Goal: Task Accomplishment & Management: Manage account settings

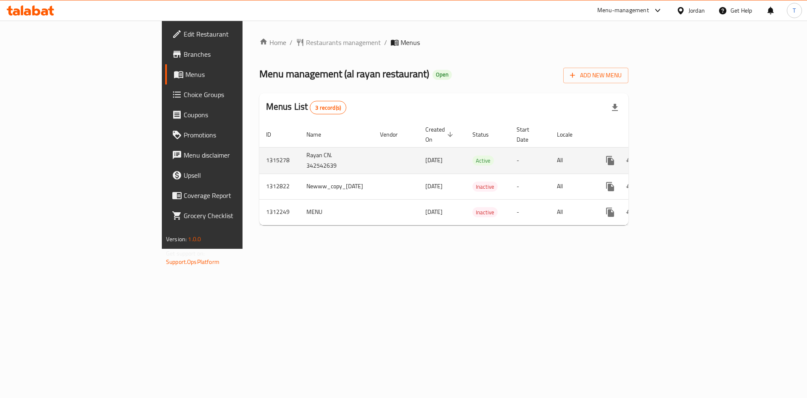
click at [674, 157] on icon "enhanced table" at bounding box center [671, 161] width 8 height 8
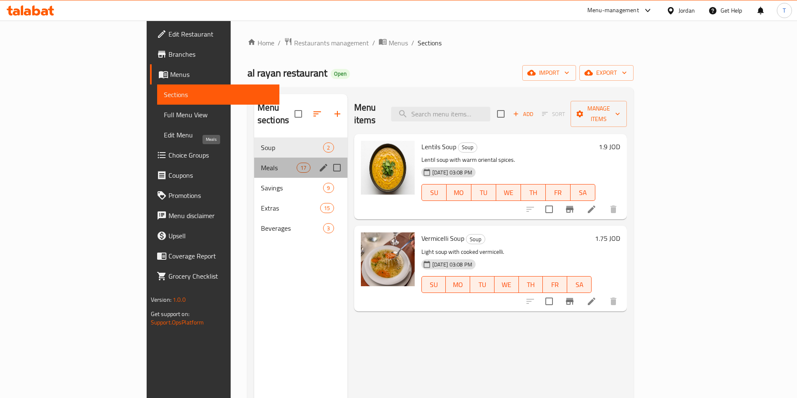
click at [261, 163] on span "Meals" at bounding box center [279, 168] width 36 height 10
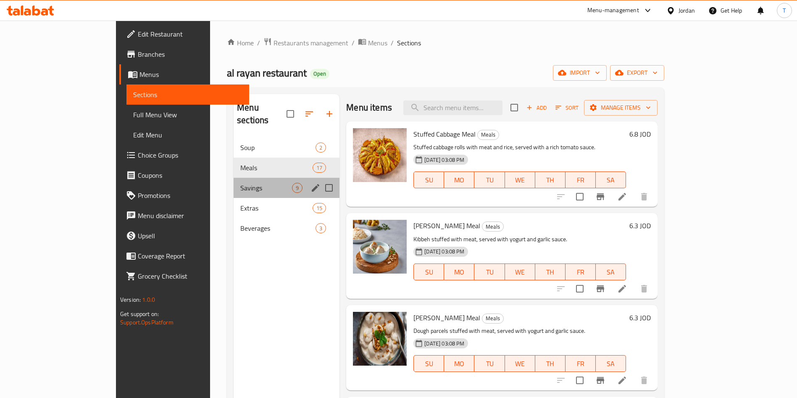
click at [234, 178] on div "Savings 9" at bounding box center [287, 188] width 106 height 20
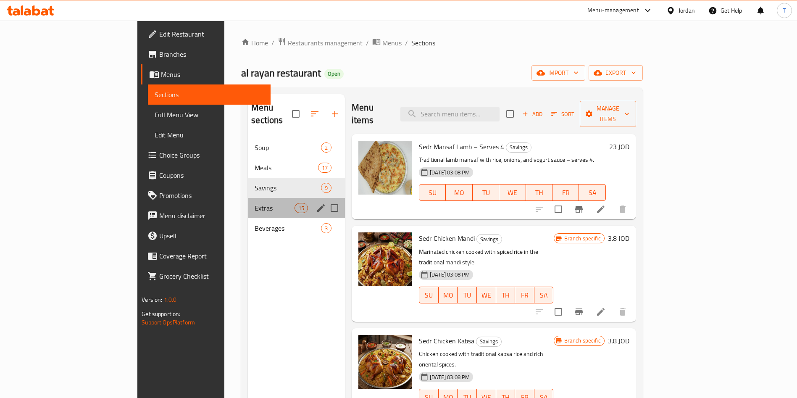
click at [248, 198] on div "Extras 15" at bounding box center [296, 208] width 97 height 20
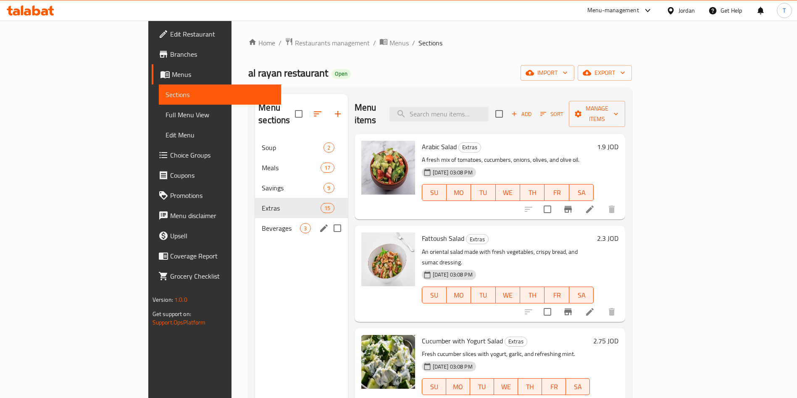
click at [255, 218] on div "Beverages 3" at bounding box center [301, 228] width 92 height 20
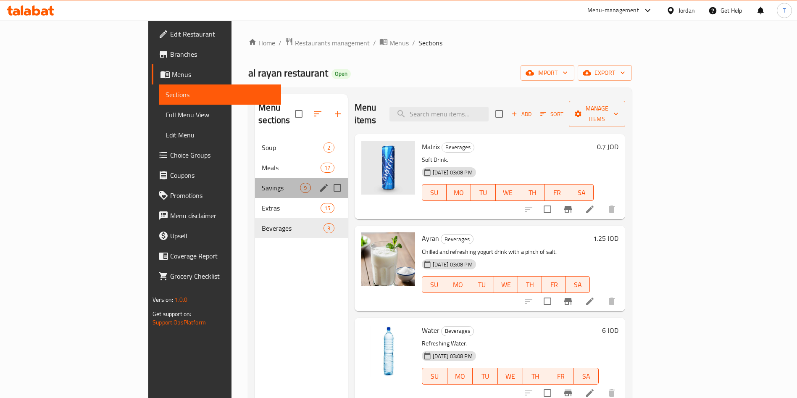
click at [255, 183] on div "Savings 9" at bounding box center [301, 188] width 92 height 20
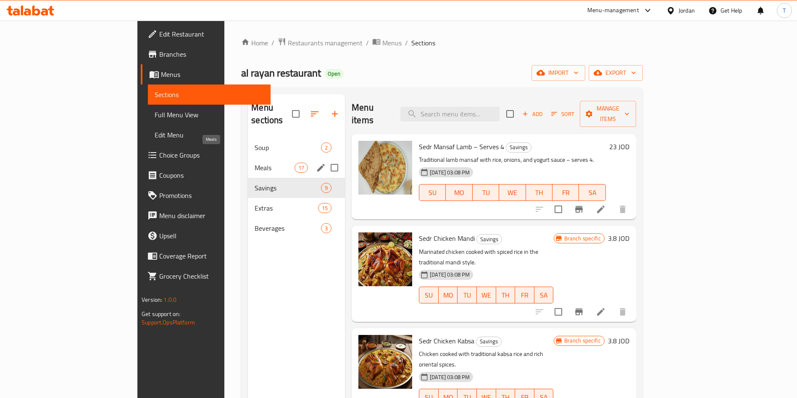
click at [255, 163] on span "Meals" at bounding box center [275, 168] width 40 height 10
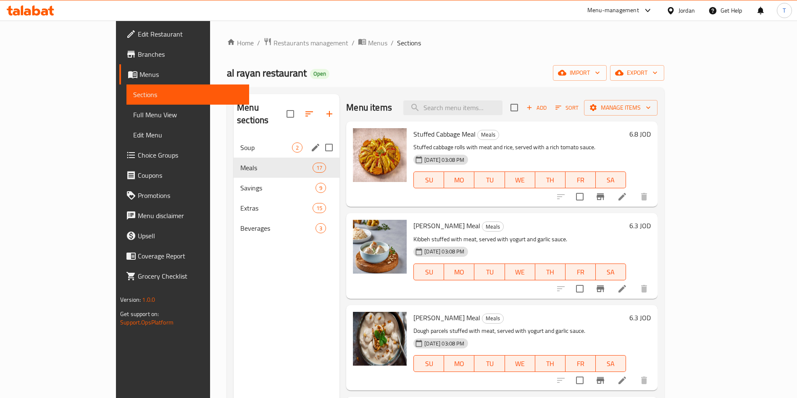
click at [240, 142] on span "Soup" at bounding box center [266, 147] width 52 height 10
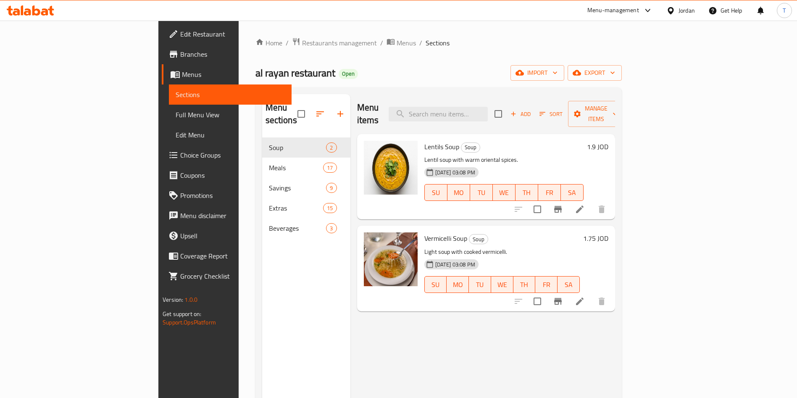
click at [262, 134] on nav "Soup 2 Meals 17 Savings 9 Extras 15 Beverages 3" at bounding box center [306, 188] width 88 height 108
click at [302, 45] on span "Restaurants management" at bounding box center [339, 43] width 75 height 10
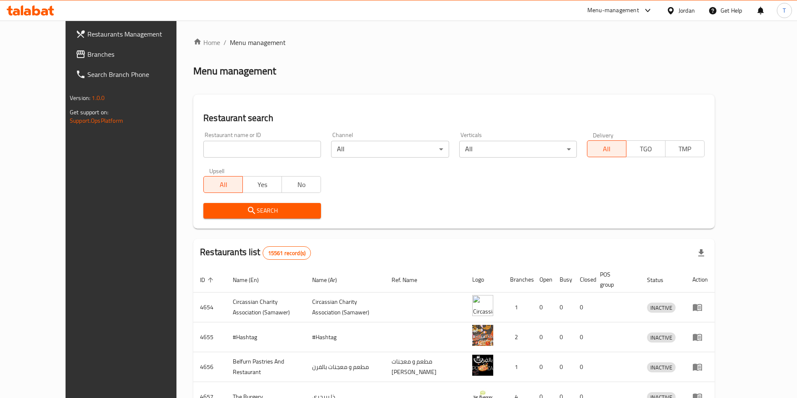
click at [268, 152] on input "search" at bounding box center [262, 149] width 118 height 17
type input "مقلوبتي"
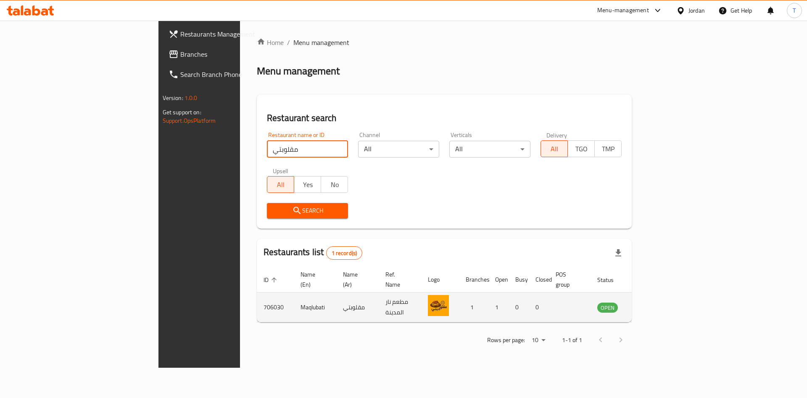
click at [651, 304] on icon "enhanced table" at bounding box center [645, 307] width 9 height 7
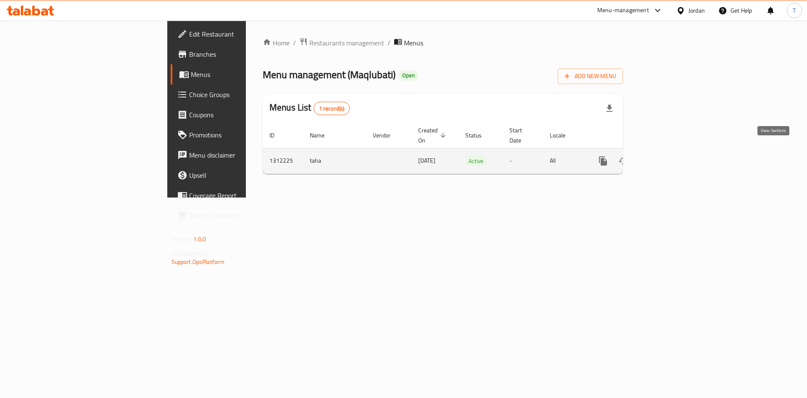
click at [667, 157] on icon "enhanced table" at bounding box center [664, 161] width 8 height 8
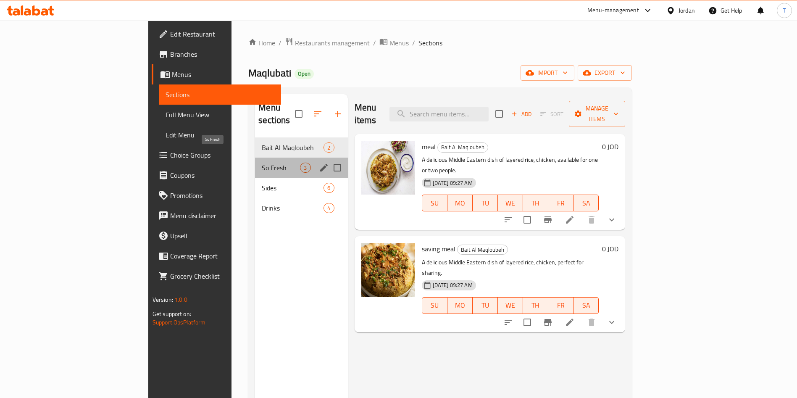
click at [262, 163] on span "So Fresh" at bounding box center [281, 168] width 38 height 10
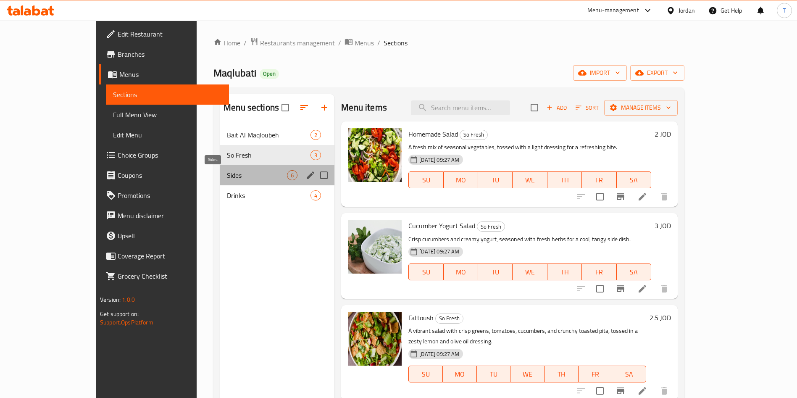
click at [227, 176] on span "Sides" at bounding box center [257, 175] width 60 height 10
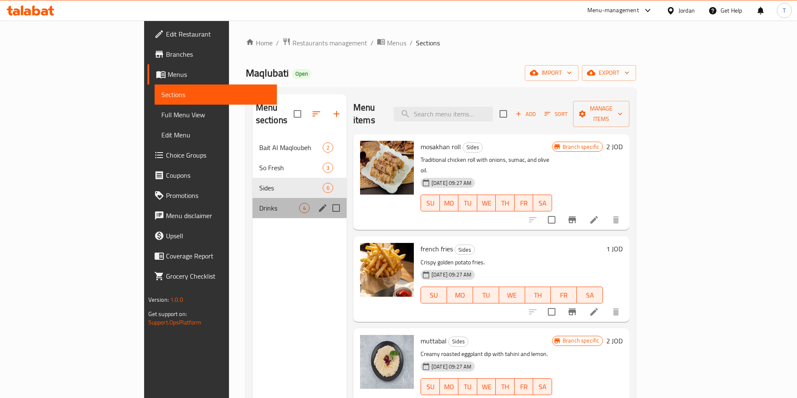
click at [252, 198] on div "Drinks 4" at bounding box center [299, 208] width 94 height 20
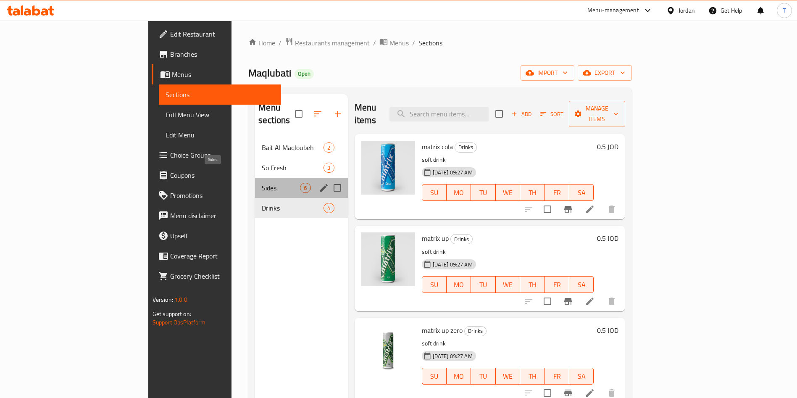
click at [262, 183] on span "Sides" at bounding box center [281, 188] width 38 height 10
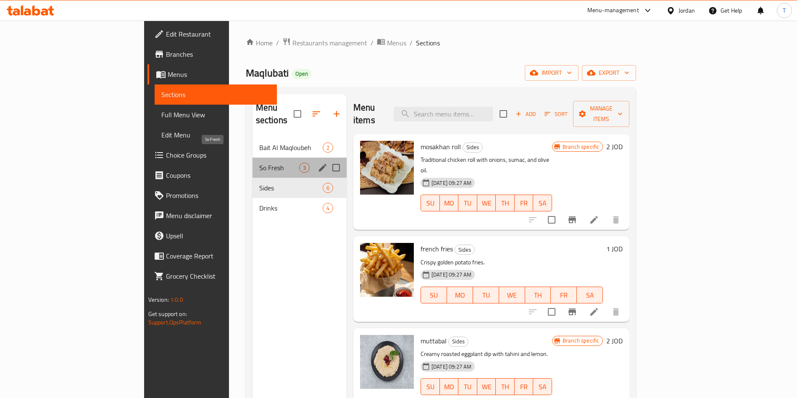
click at [259, 163] on span "So Fresh" at bounding box center [279, 168] width 40 height 10
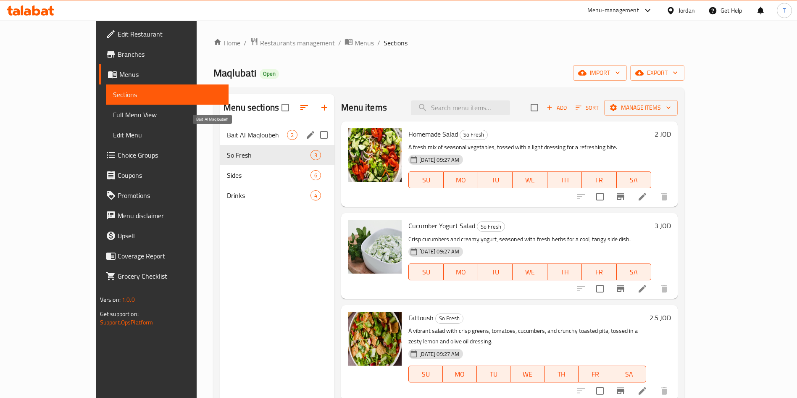
click at [227, 138] on span "Bait Al Maqloubeh" at bounding box center [257, 135] width 60 height 10
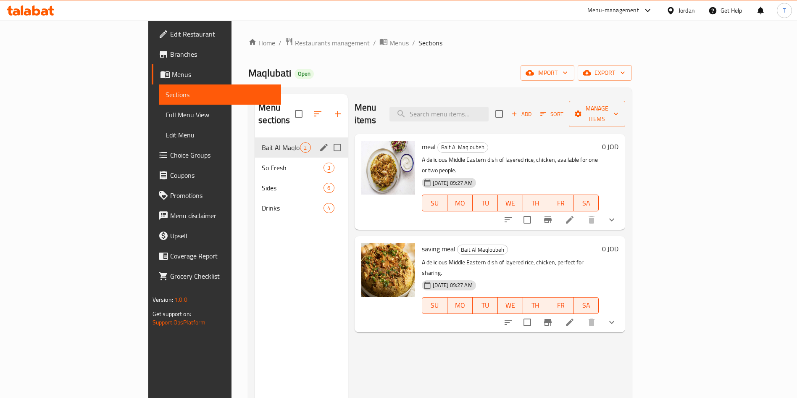
click at [319, 142] on icon "edit" at bounding box center [324, 147] width 10 height 10
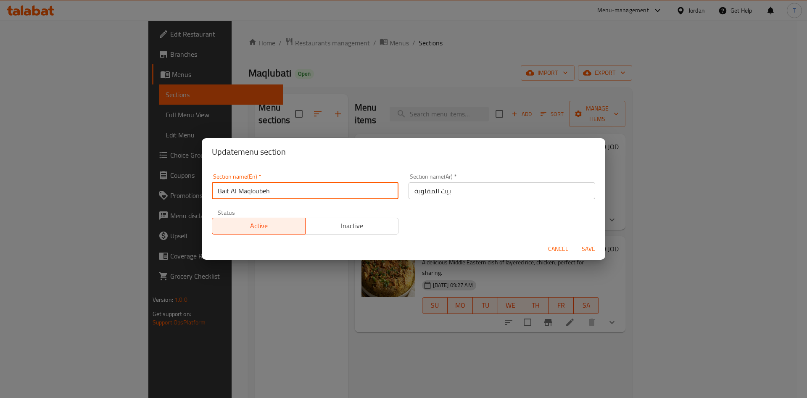
drag, startPoint x: 231, startPoint y: 190, endPoint x: 200, endPoint y: 193, distance: 31.2
click at [200, 193] on div "Update menu section Section name(En)   * Bait Al Maqloubeh Section name(En) * S…" at bounding box center [403, 199] width 807 height 398
drag, startPoint x: 226, startPoint y: 189, endPoint x: 189, endPoint y: 187, distance: 36.6
click at [189, 187] on div "Update menu section Section name(En)   * \Al Maqloubeh Section name(En) * Secti…" at bounding box center [403, 199] width 807 height 398
type input "Maqloubeh"
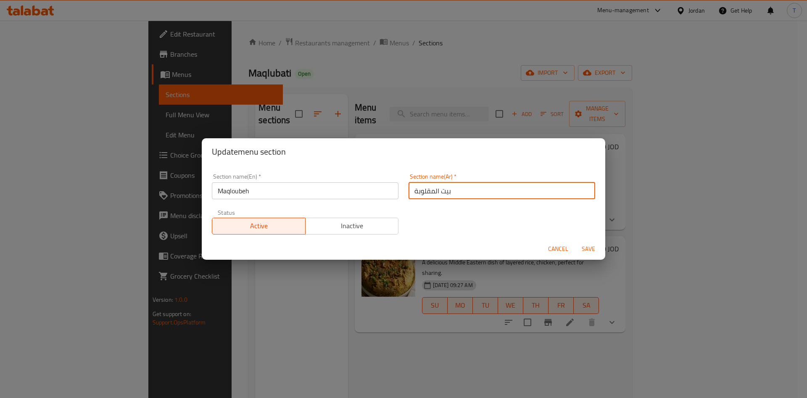
drag, startPoint x: 449, startPoint y: 192, endPoint x: 436, endPoint y: 193, distance: 13.9
click at [436, 193] on input "بيت المقلوبة" at bounding box center [501, 190] width 187 height 17
type input "المقلوبة"
click at [593, 244] on span "Save" at bounding box center [588, 249] width 20 height 11
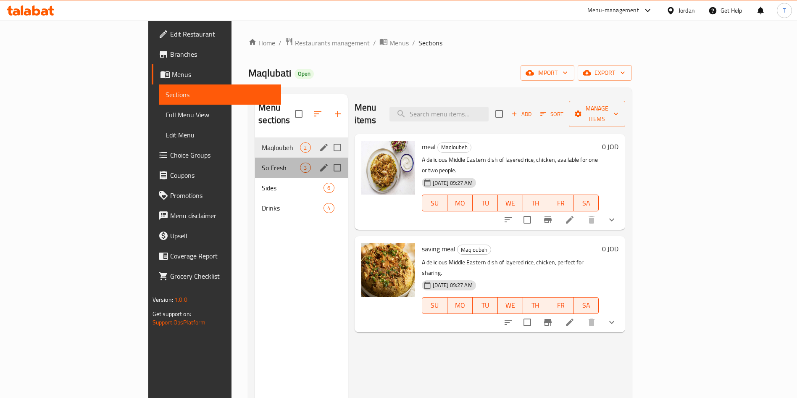
click at [262, 163] on span "So Fresh" at bounding box center [281, 168] width 38 height 10
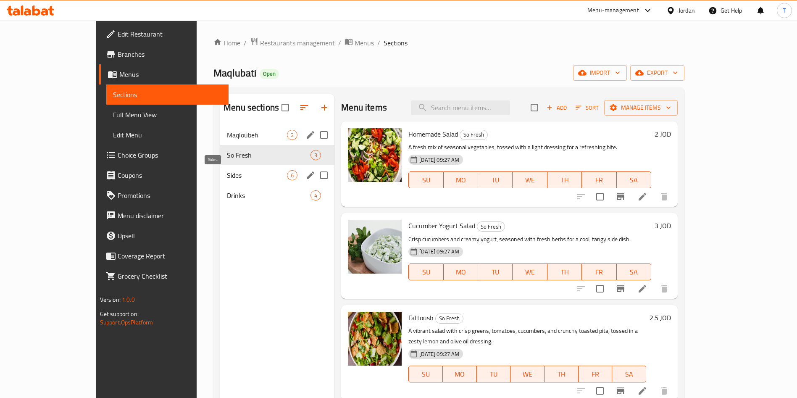
click at [227, 171] on span "Sides" at bounding box center [257, 175] width 60 height 10
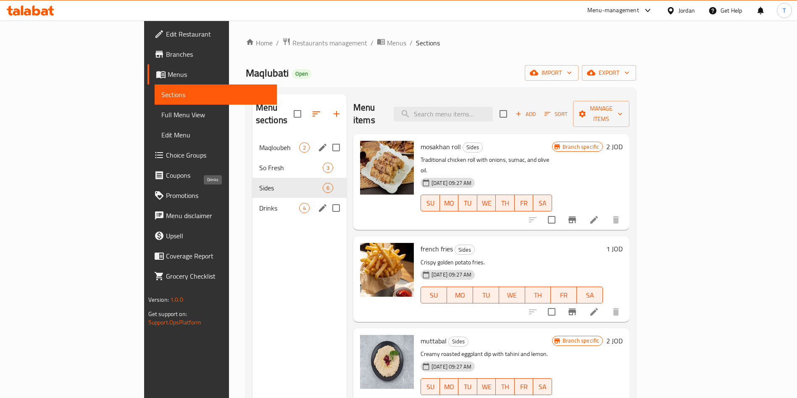
click at [259, 203] on span "Drinks" at bounding box center [279, 208] width 40 height 10
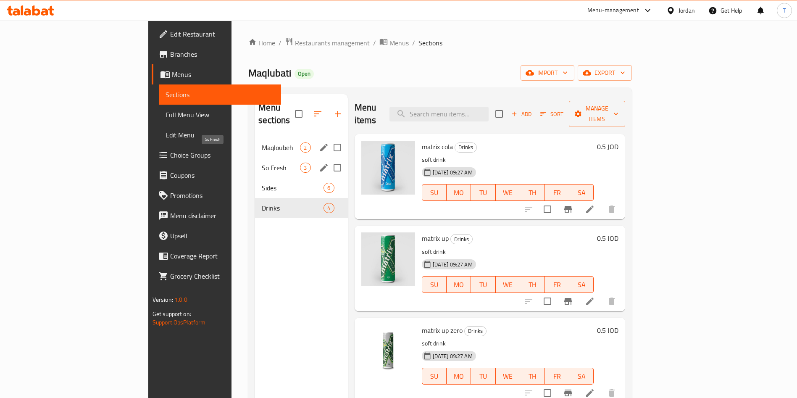
click at [262, 163] on span "So Fresh" at bounding box center [281, 168] width 38 height 10
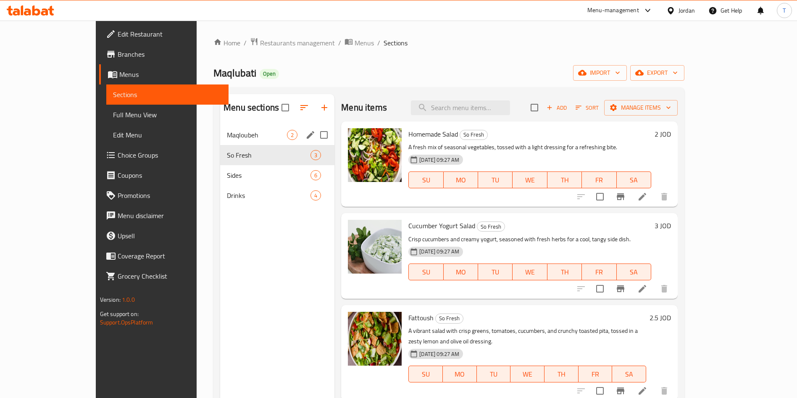
click at [220, 140] on div "Maqloubeh 2" at bounding box center [277, 135] width 114 height 20
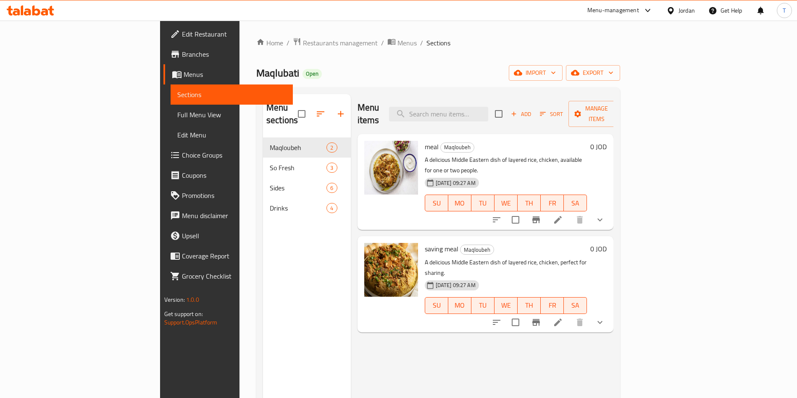
drag, startPoint x: 233, startPoint y: 45, endPoint x: 245, endPoint y: 54, distance: 14.5
click at [303, 46] on span "Restaurants management" at bounding box center [340, 43] width 75 height 10
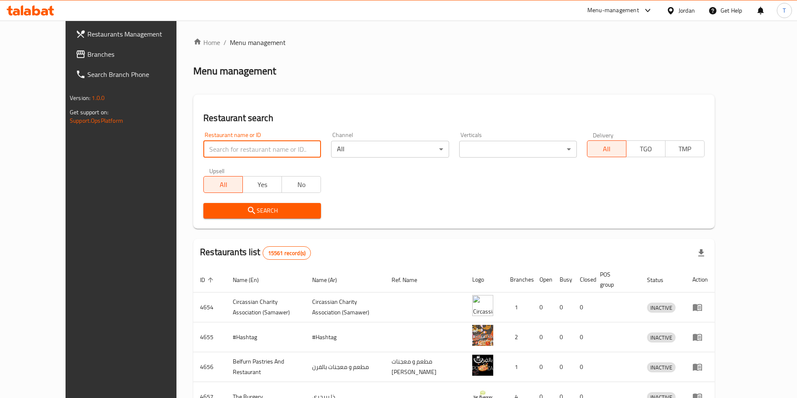
drag, startPoint x: 255, startPoint y: 145, endPoint x: 253, endPoint y: 150, distance: 5.9
click at [255, 145] on input "search" at bounding box center [262, 149] width 118 height 17
type input "ة"
type input "mazaq"
click at [257, 204] on button "Search" at bounding box center [262, 211] width 118 height 16
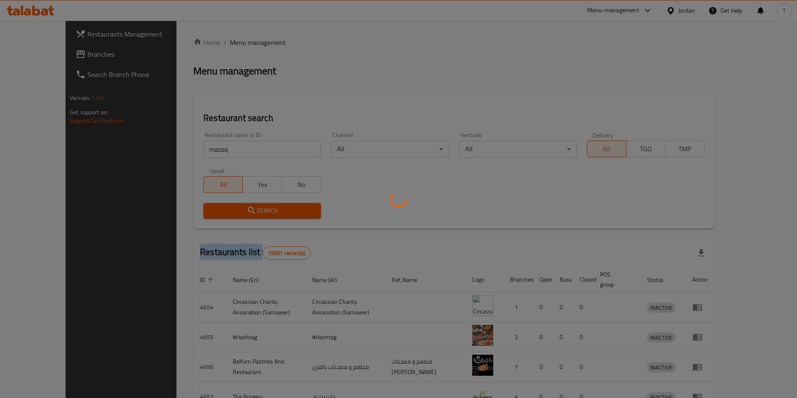
click at [257, 204] on div at bounding box center [398, 199] width 797 height 398
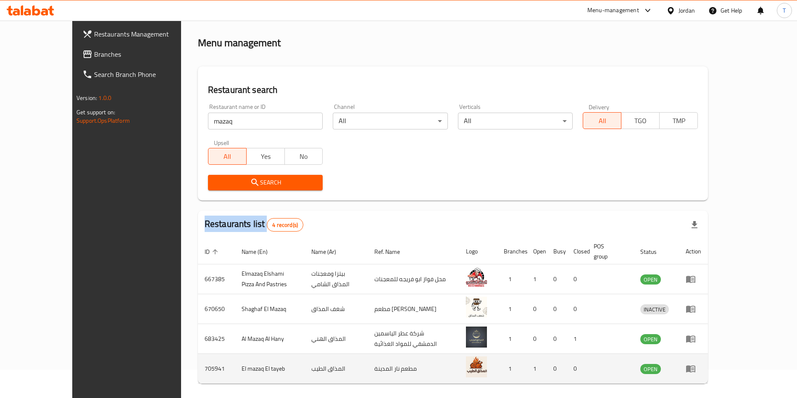
scroll to position [50, 0]
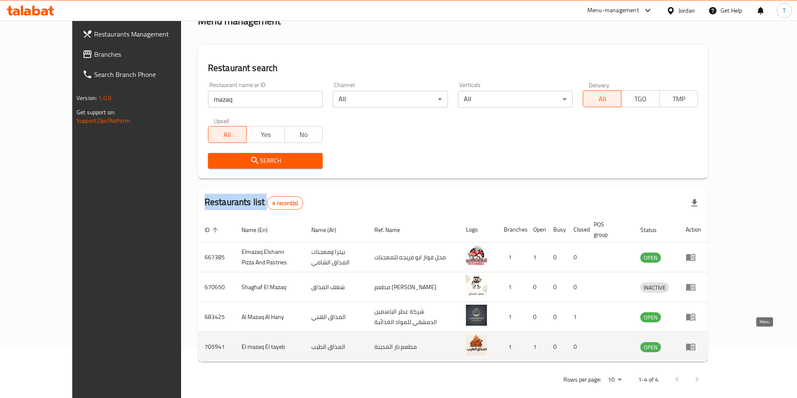
click at [695, 344] on icon "enhanced table" at bounding box center [690, 347] width 9 height 7
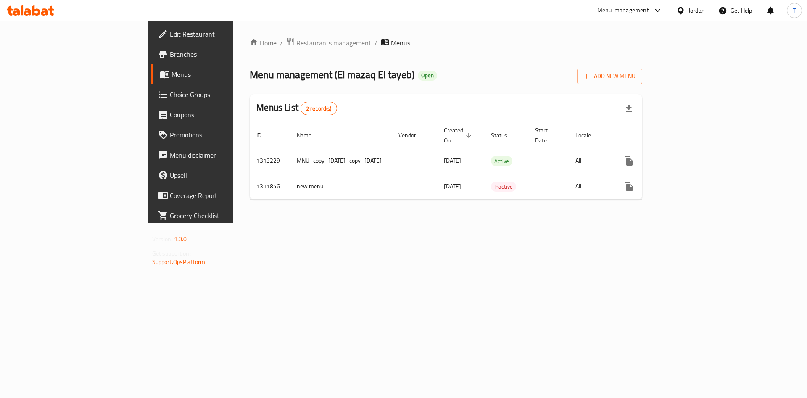
click at [170, 51] on span "Branches" at bounding box center [223, 54] width 106 height 10
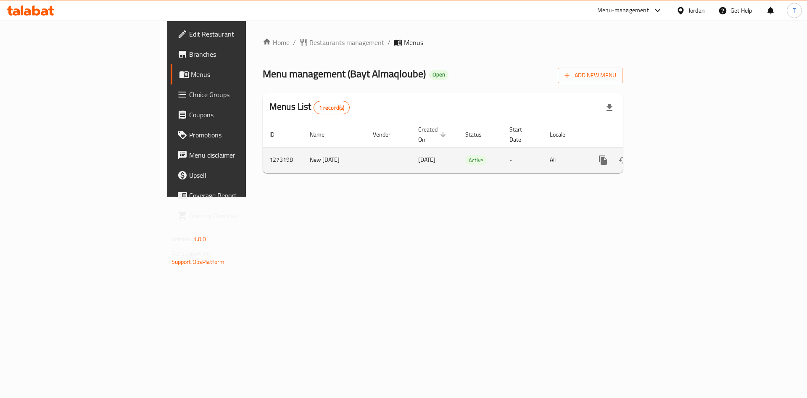
click at [668, 155] on icon "enhanced table" at bounding box center [663, 160] width 10 height 10
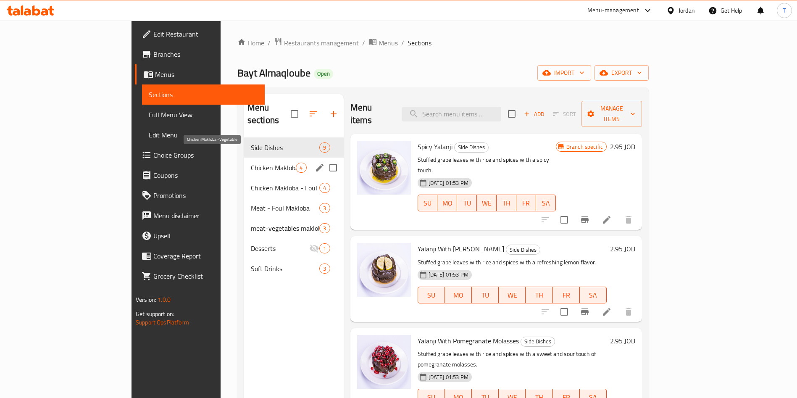
click at [251, 163] on span "Chicken Makloba -Vegetable" at bounding box center [273, 168] width 45 height 10
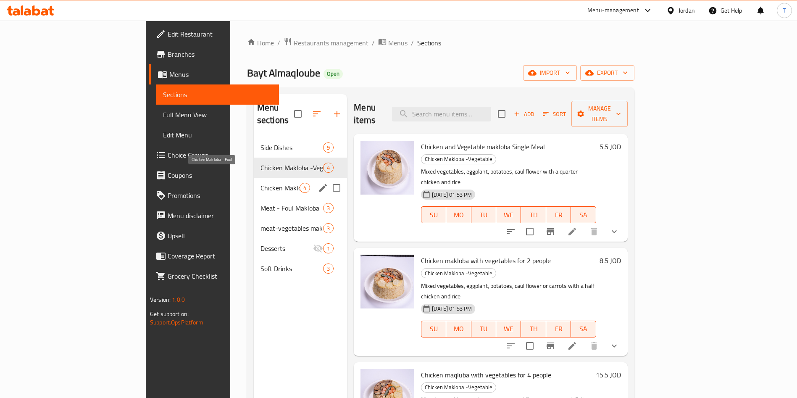
click at [260, 183] on span "Chicken Makloba - Foul" at bounding box center [279, 188] width 39 height 10
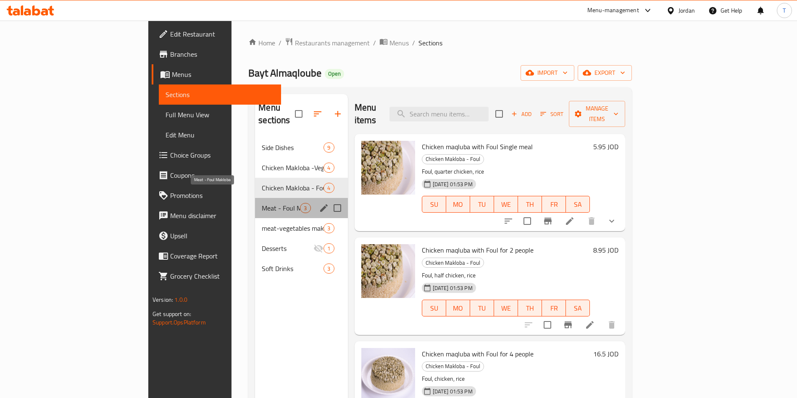
click at [262, 203] on span "Meat - Foul Makloba" at bounding box center [281, 208] width 38 height 10
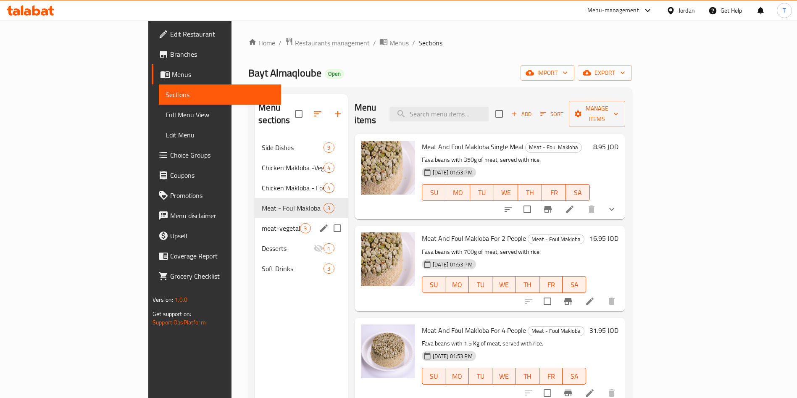
click at [255, 218] on div "meat-vegetables makloba 3" at bounding box center [301, 228] width 92 height 20
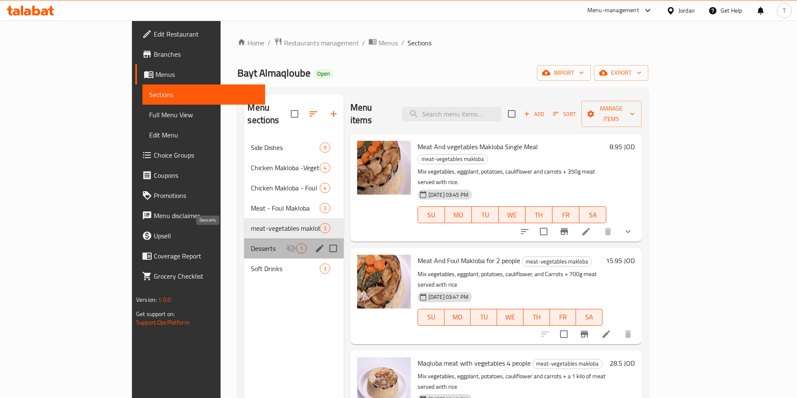
click at [251, 243] on span "Desserts" at bounding box center [268, 248] width 35 height 10
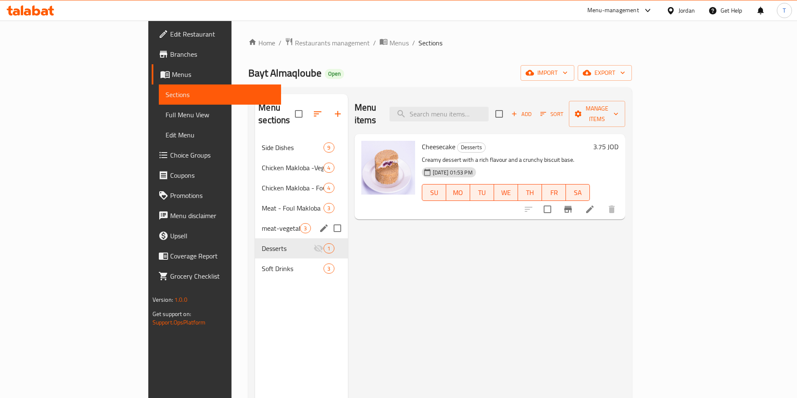
click at [262, 223] on span "meat-vegetables makloba" at bounding box center [281, 228] width 38 height 10
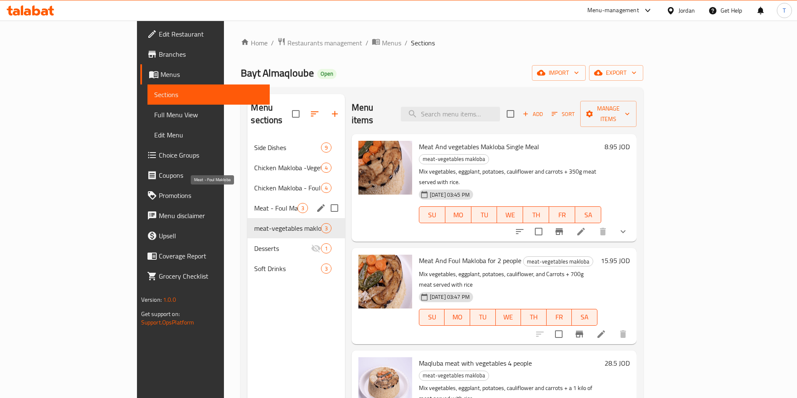
click at [254, 203] on span "Meat - Foul Makloba" at bounding box center [275, 208] width 43 height 10
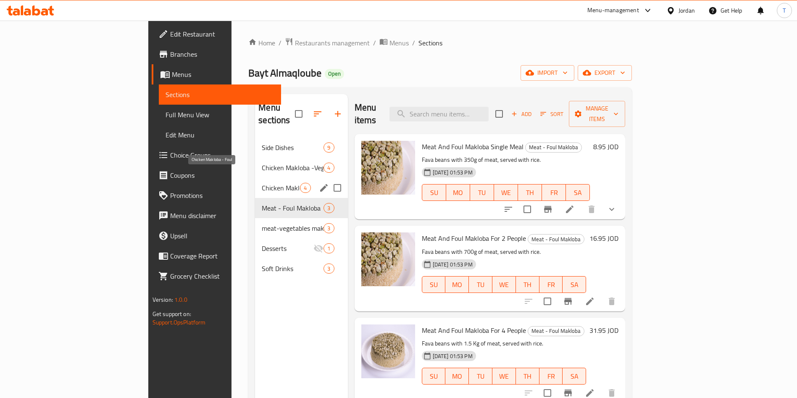
click at [262, 183] on span "Chicken Makloba - Foul" at bounding box center [281, 188] width 38 height 10
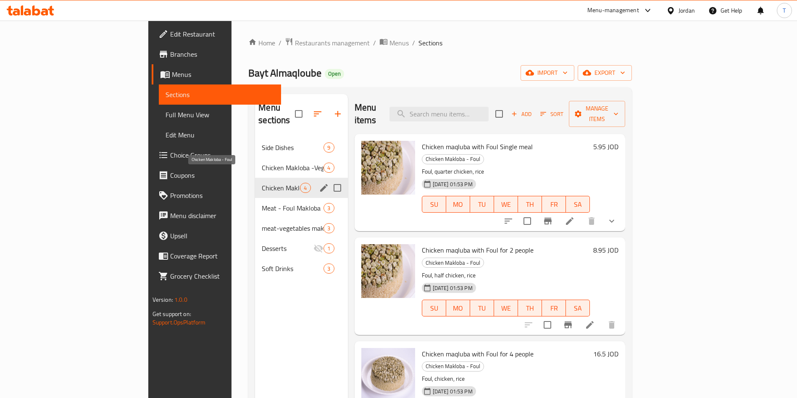
click at [255, 178] on div "Chicken Makloba - Foul 4" at bounding box center [301, 188] width 92 height 20
click at [255, 161] on div "Chicken Makloba -Vegetable 4" at bounding box center [301, 168] width 92 height 20
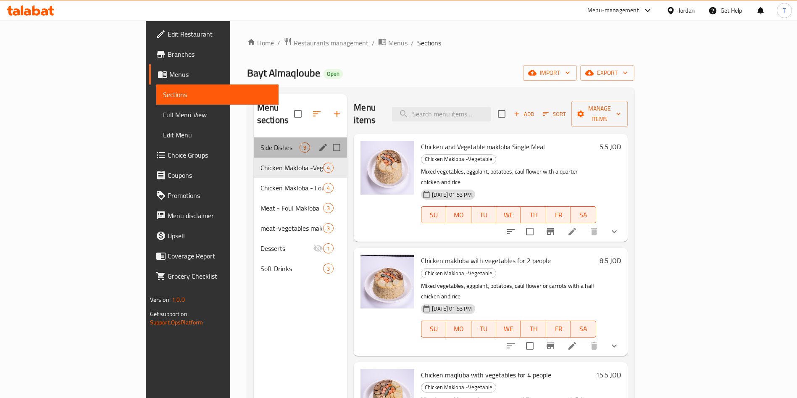
click at [254, 140] on div "Side Dishes 9" at bounding box center [300, 147] width 93 height 20
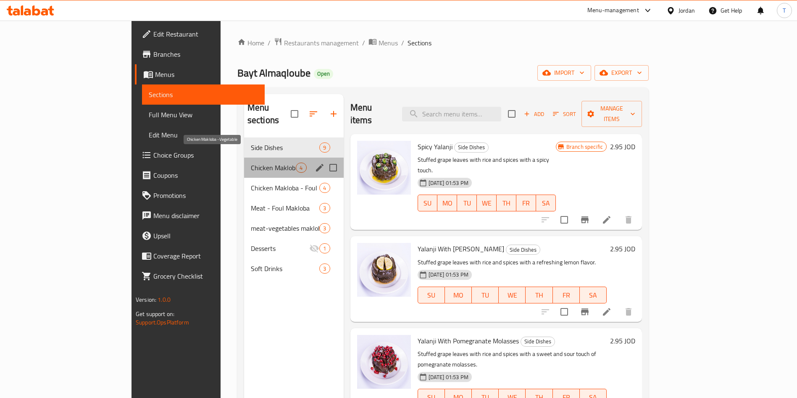
click at [251, 163] on span "Chicken Makloba -Vegetable" at bounding box center [273, 168] width 45 height 10
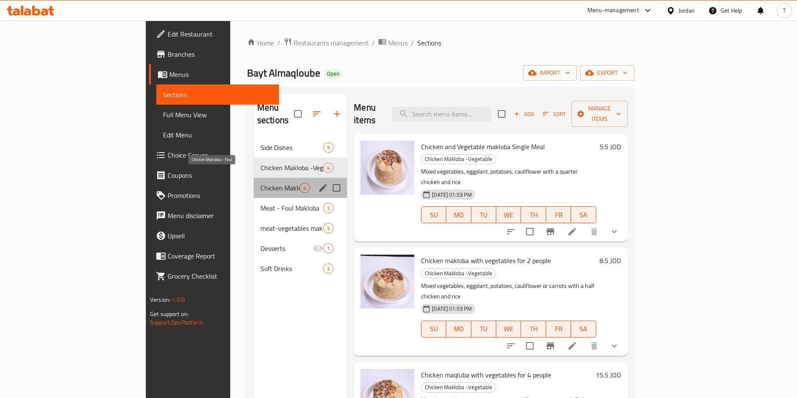
click at [260, 183] on span "Chicken Makloba - Foul" at bounding box center [279, 188] width 39 height 10
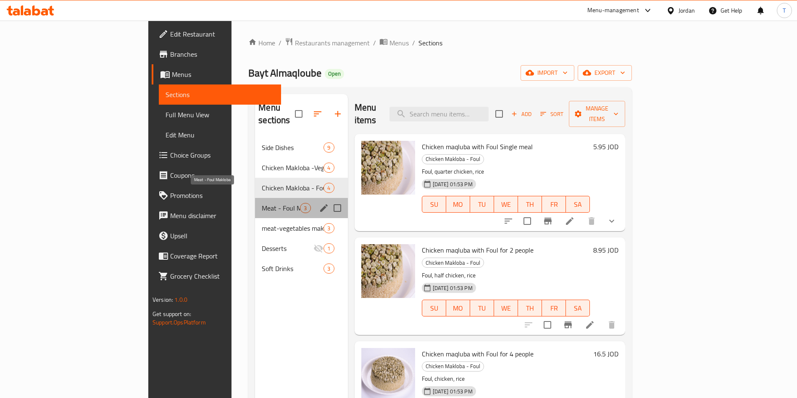
click at [262, 203] on span "Meat - Foul Makloba" at bounding box center [281, 208] width 38 height 10
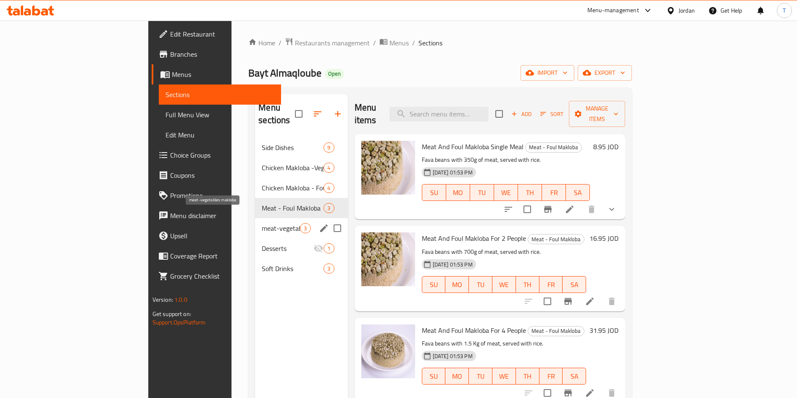
click at [262, 223] on span "meat-vegetables makloba" at bounding box center [281, 228] width 38 height 10
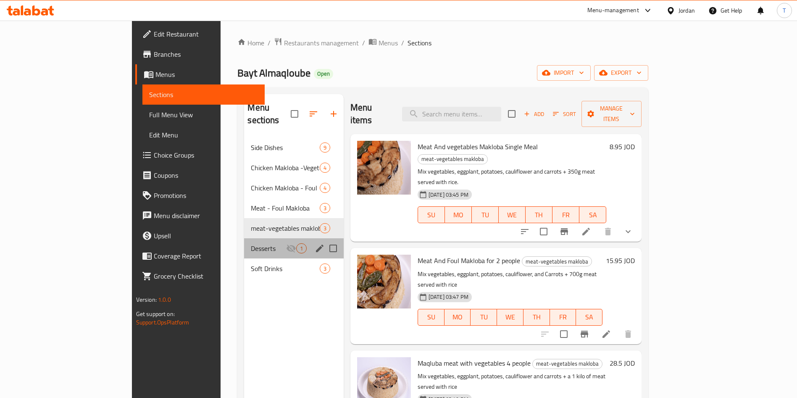
click at [244, 238] on div "Desserts 1" at bounding box center [293, 248] width 99 height 20
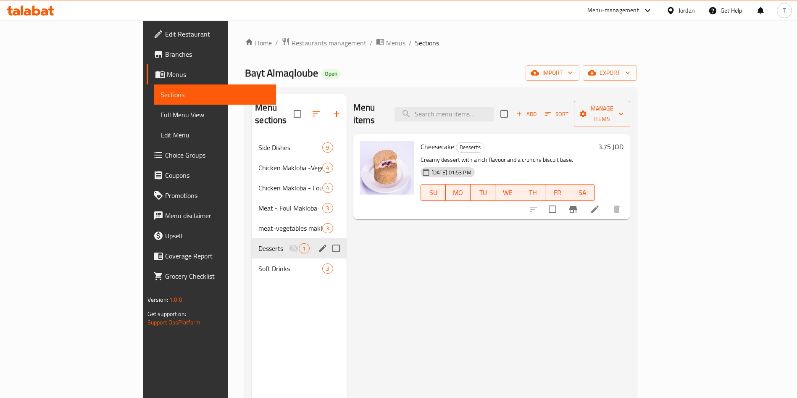
click at [258, 243] on span "Desserts" at bounding box center [273, 248] width 30 height 10
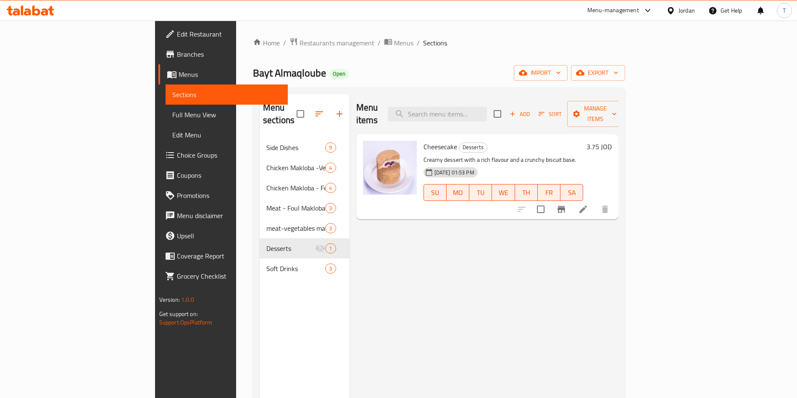
click at [253, 49] on div "Home / Restaurants management / Menus / Sections Bayt Almaqloube Open import ex…" at bounding box center [439, 267] width 372 height 461
click at [300, 43] on span "Restaurants management" at bounding box center [337, 43] width 75 height 10
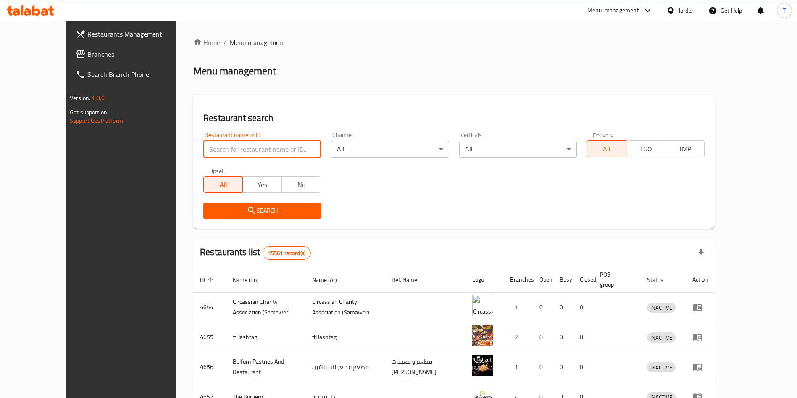
click at [255, 153] on input "search" at bounding box center [262, 149] width 118 height 17
click at [258, 150] on input "search" at bounding box center [262, 149] width 118 height 17
type input "al rayan"
click button "Search" at bounding box center [262, 211] width 118 height 16
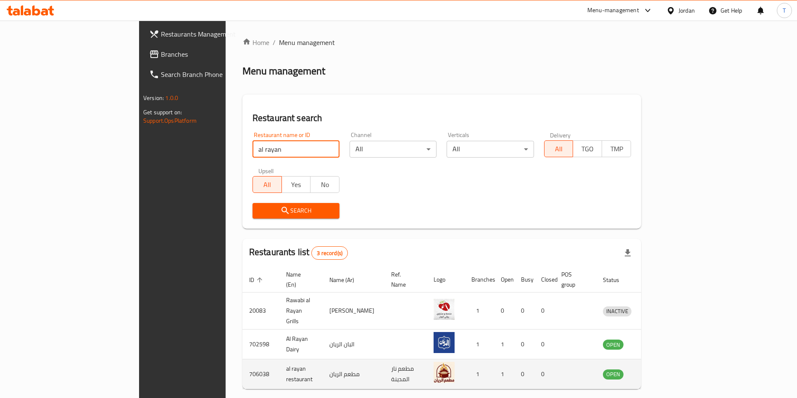
click at [658, 371] on icon "enhanced table" at bounding box center [653, 374] width 9 height 7
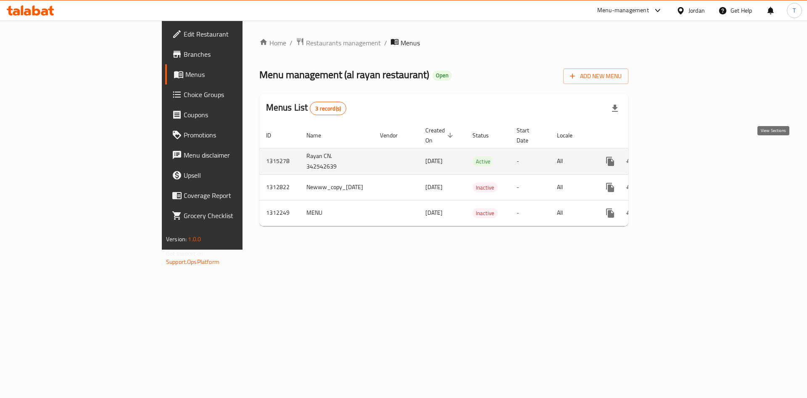
click at [676, 156] on icon "enhanced table" at bounding box center [670, 161] width 10 height 10
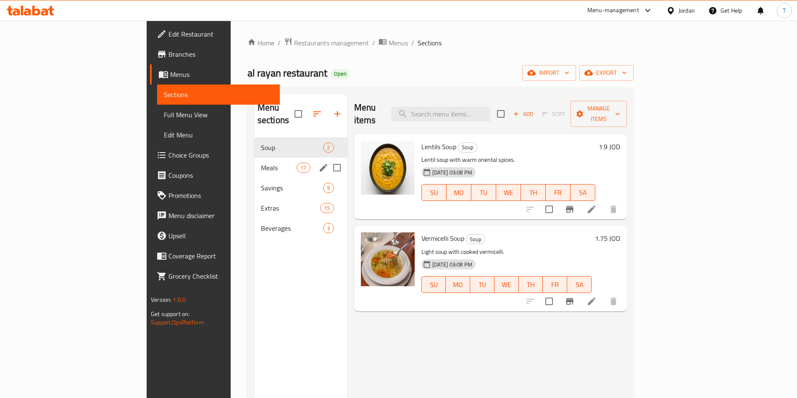
click at [261, 163] on span "Meals" at bounding box center [279, 168] width 36 height 10
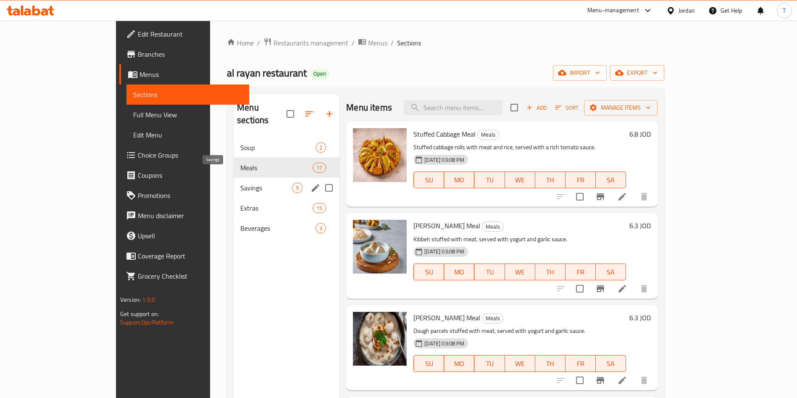
click at [240, 183] on span "Savings" at bounding box center [266, 188] width 52 height 10
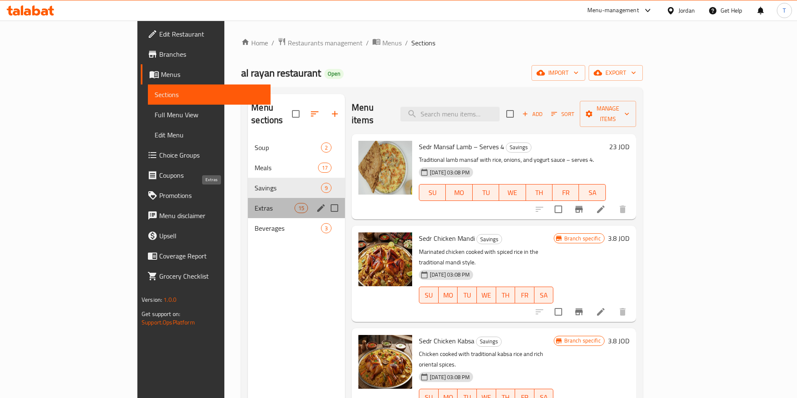
click at [255, 203] on span "Extras" at bounding box center [275, 208] width 40 height 10
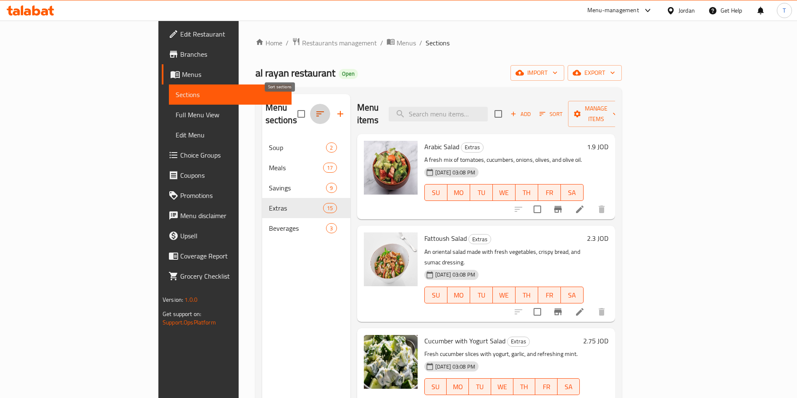
click at [315, 111] on icon "button" at bounding box center [320, 114] width 10 height 10
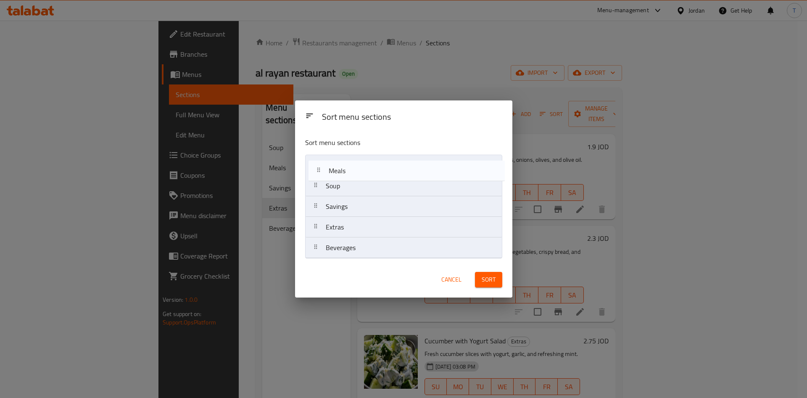
drag, startPoint x: 341, startPoint y: 189, endPoint x: 346, endPoint y: 173, distance: 17.5
click at [346, 173] on nav "Soup Meals Savings Extras Beverages" at bounding box center [403, 207] width 197 height 104
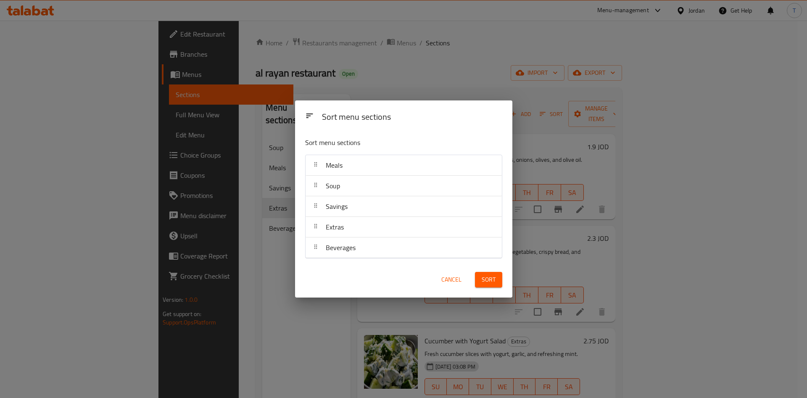
click at [499, 283] on button "Sort" at bounding box center [488, 280] width 27 height 16
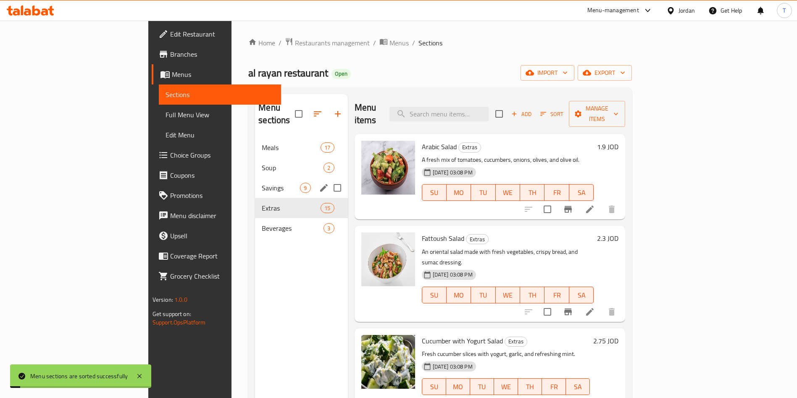
click at [262, 183] on span "Savings" at bounding box center [281, 188] width 38 height 10
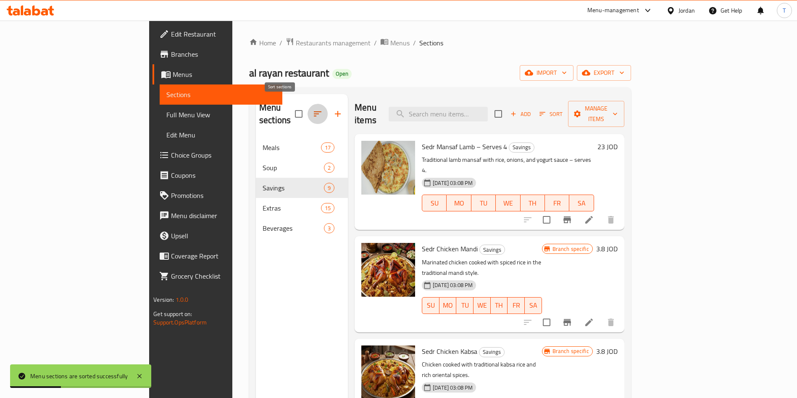
click at [313, 109] on icon "button" at bounding box center [318, 114] width 10 height 10
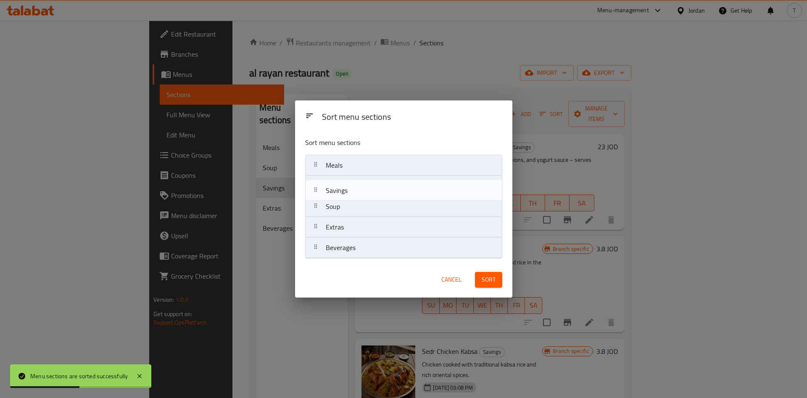
drag, startPoint x: 350, startPoint y: 211, endPoint x: 350, endPoint y: 192, distance: 19.3
click at [350, 192] on nav "Meals Soup Savings Extras Beverages" at bounding box center [403, 207] width 197 height 104
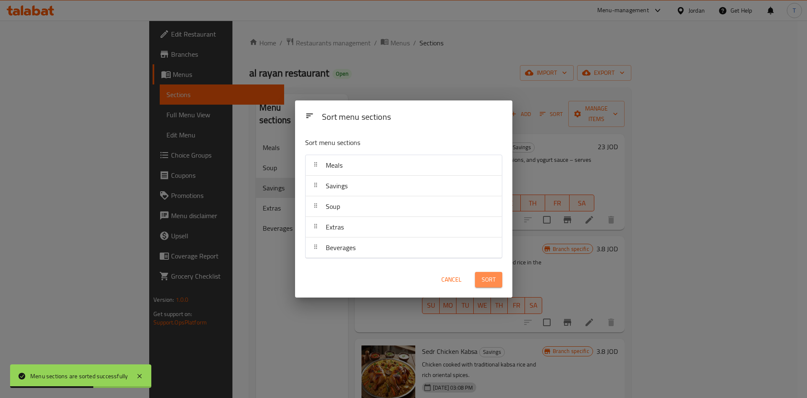
click at [481, 274] on span "Sort" at bounding box center [488, 279] width 14 height 11
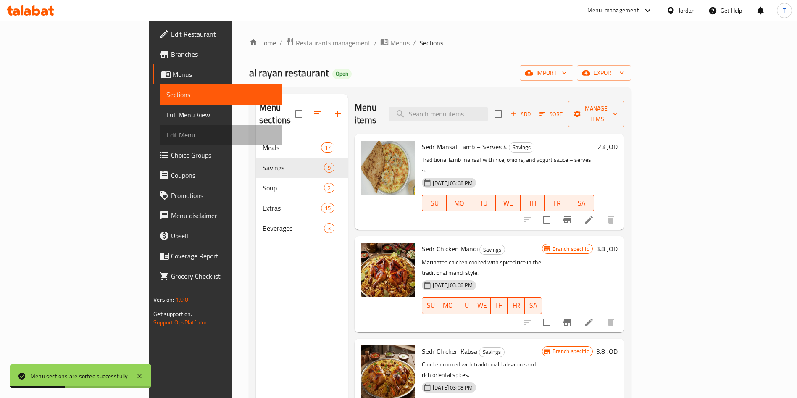
click at [166, 133] on span "Edit Menu" at bounding box center [220, 135] width 109 height 10
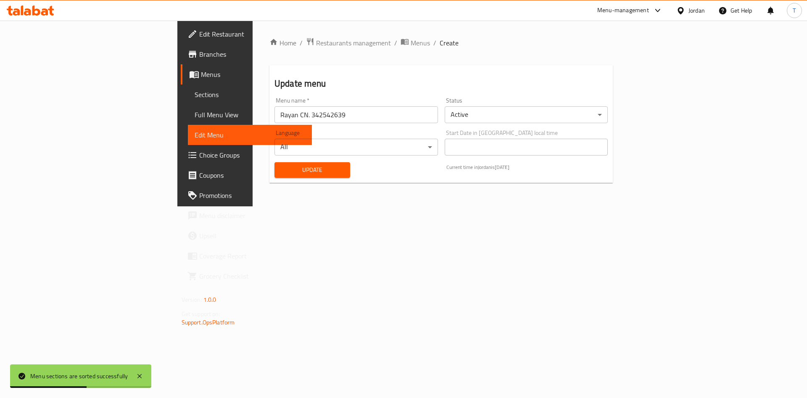
click at [181, 81] on link "Menus" at bounding box center [246, 74] width 131 height 20
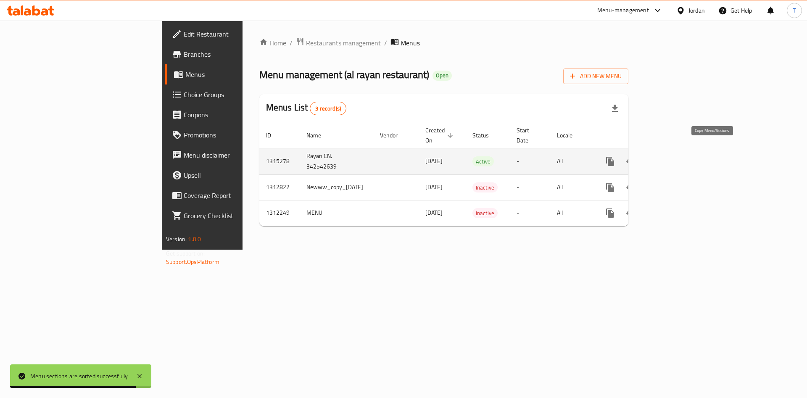
click at [614, 157] on icon "more" at bounding box center [610, 161] width 8 height 9
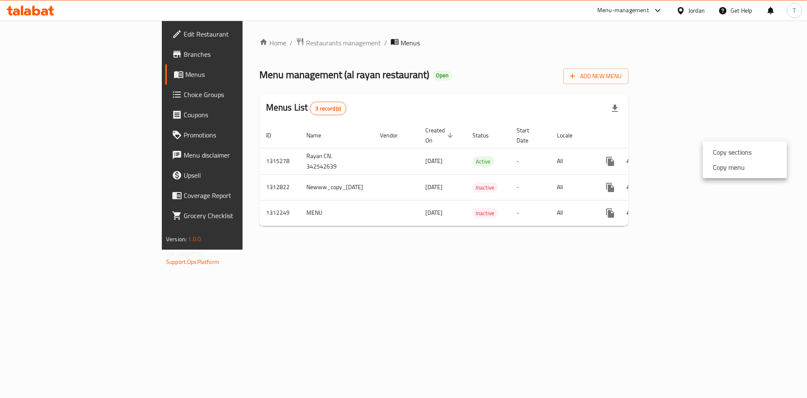
click at [753, 172] on li "Copy menu" at bounding box center [744, 167] width 84 height 15
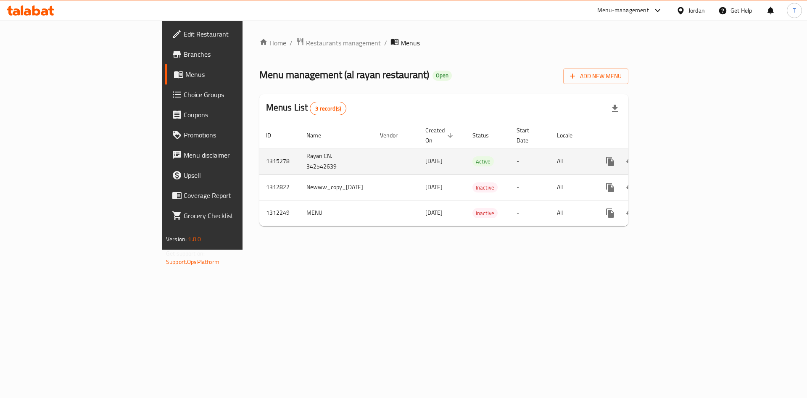
click at [614, 157] on icon "more" at bounding box center [610, 161] width 8 height 9
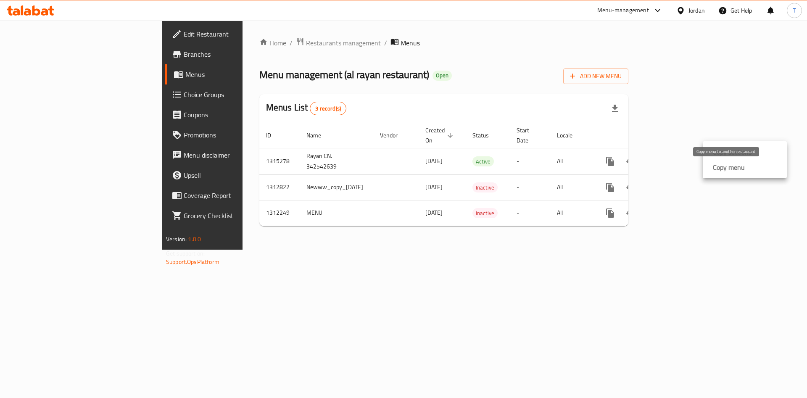
click at [721, 168] on strong "Copy menu" at bounding box center [728, 167] width 32 height 10
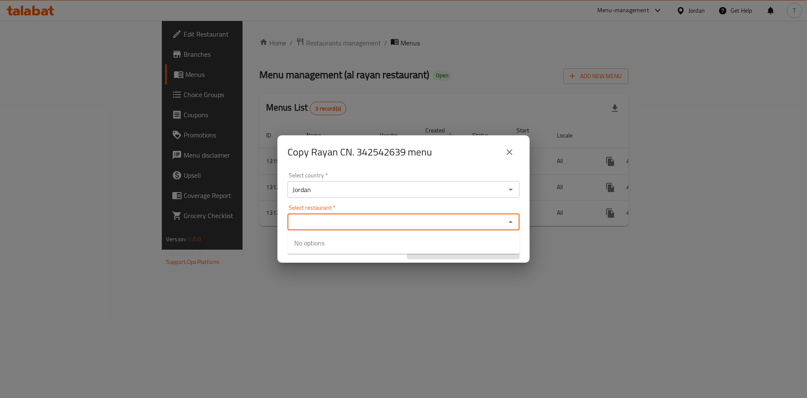
click at [380, 219] on input "Select restaurant   *" at bounding box center [396, 222] width 213 height 12
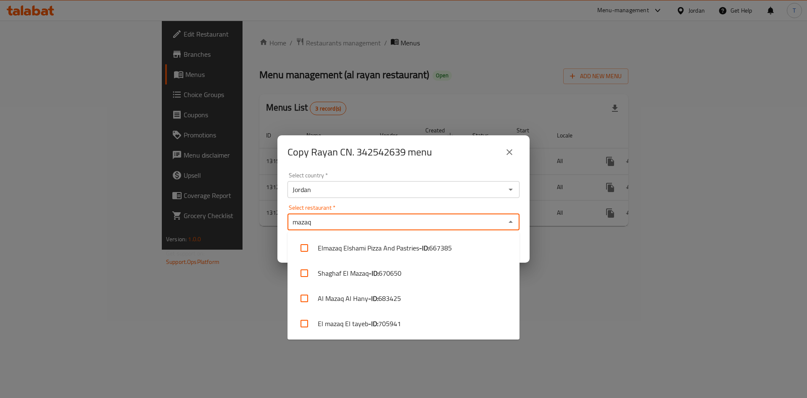
type input "mazaq"
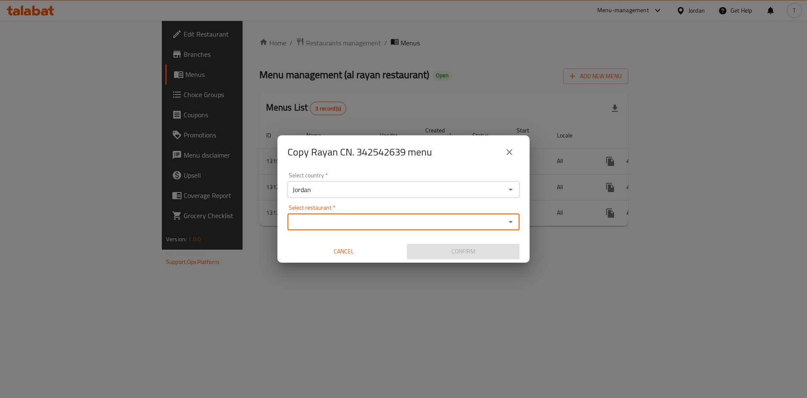
click at [351, 225] on input "Select restaurant   *" at bounding box center [396, 222] width 213 height 12
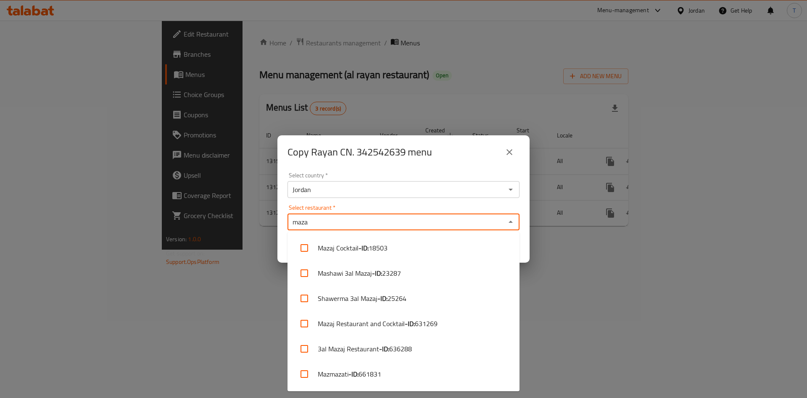
type input "mazaq"
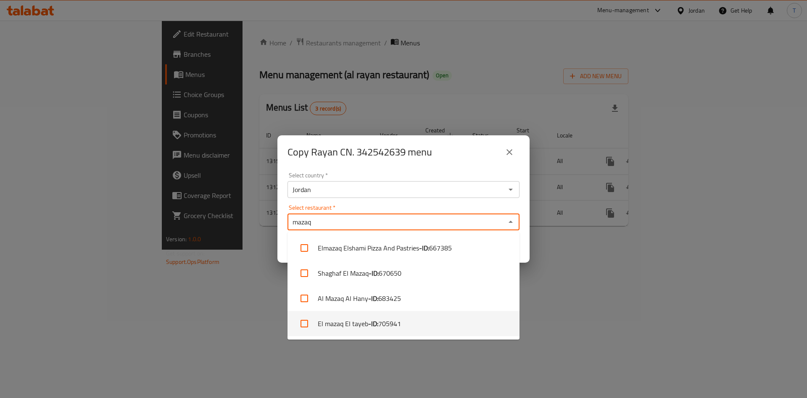
click at [396, 321] on span "705941" at bounding box center [389, 323] width 23 height 10
checkbox input "true"
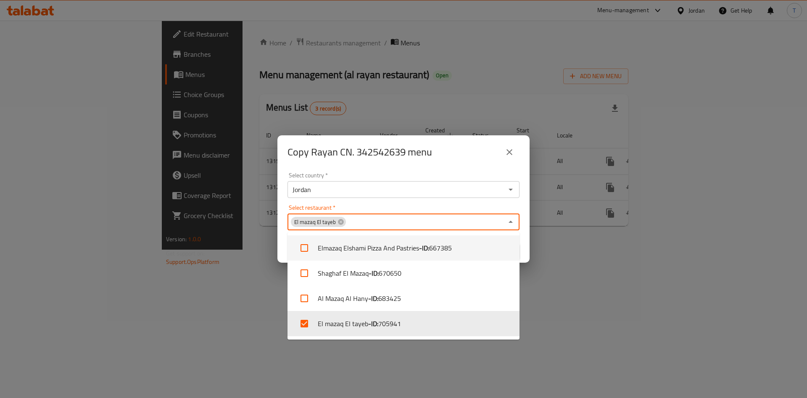
click at [452, 162] on div "Copy Rayan CN. 342542639 menu" at bounding box center [403, 152] width 232 height 20
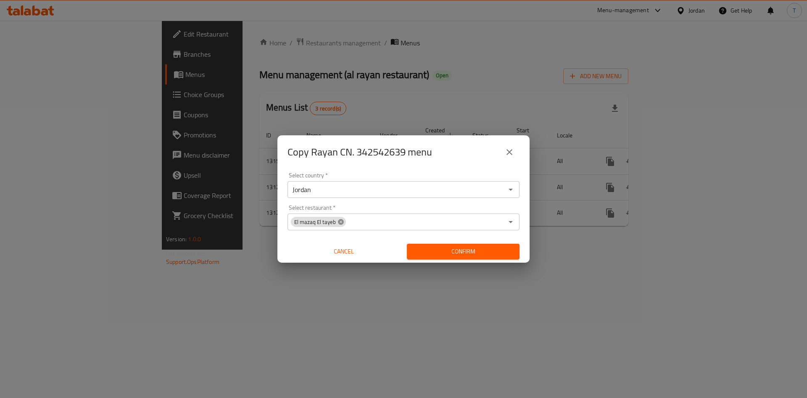
click at [339, 222] on icon at bounding box center [340, 221] width 7 height 7
click at [350, 221] on input "Select restaurant   *" at bounding box center [396, 222] width 213 height 12
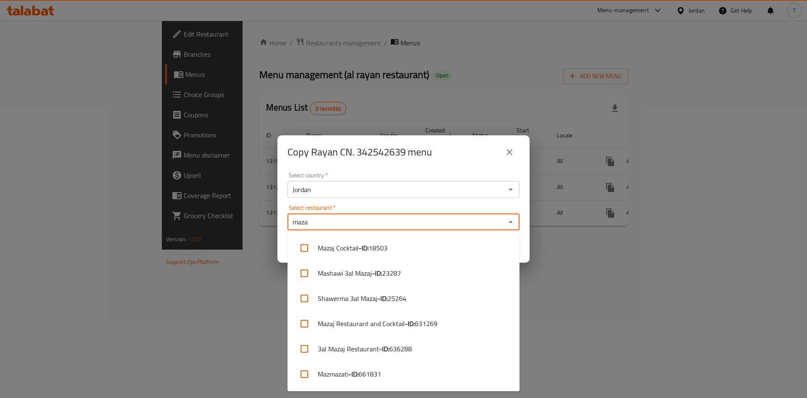
type input "mazaq"
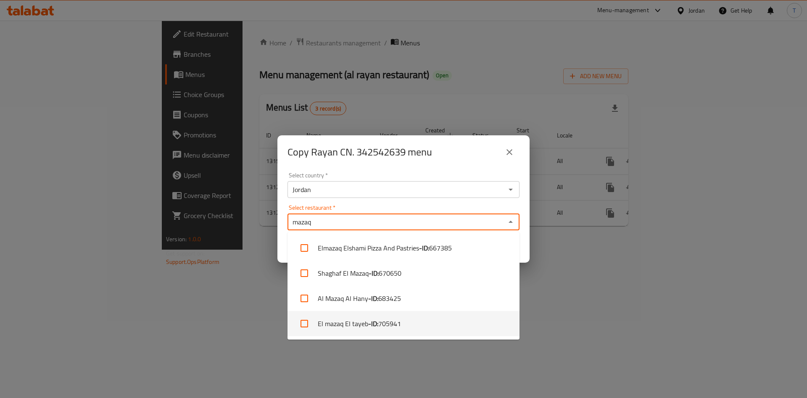
click at [416, 321] on li "El mazaq El tayeb - ID: 705941" at bounding box center [403, 323] width 232 height 25
checkbox input "true"
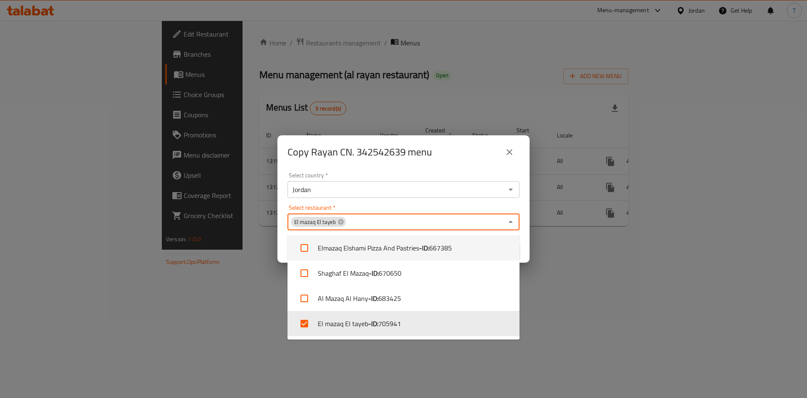
click at [444, 172] on div "Select country   * Jordan Select country *" at bounding box center [403, 185] width 232 height 26
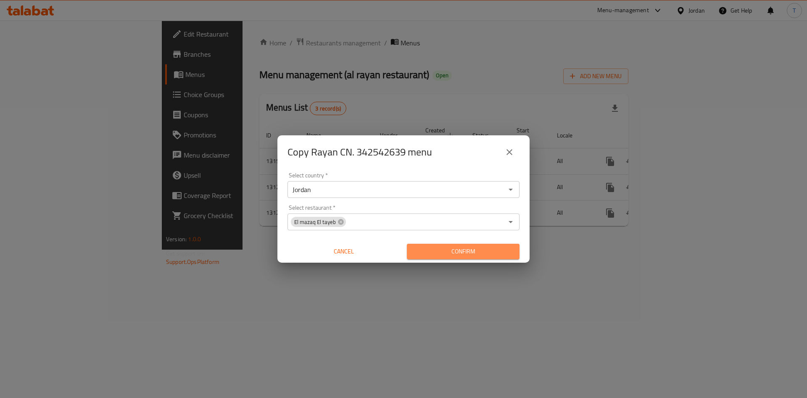
click at [491, 247] on span "Confirm" at bounding box center [462, 251] width 99 height 11
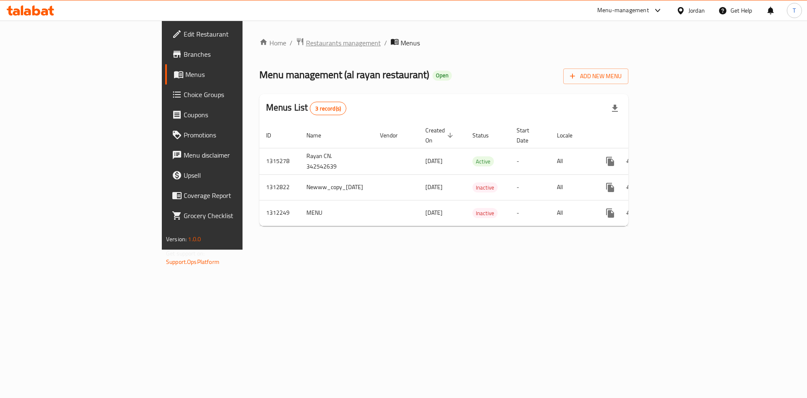
click at [306, 41] on span "Restaurants management" at bounding box center [343, 43] width 75 height 10
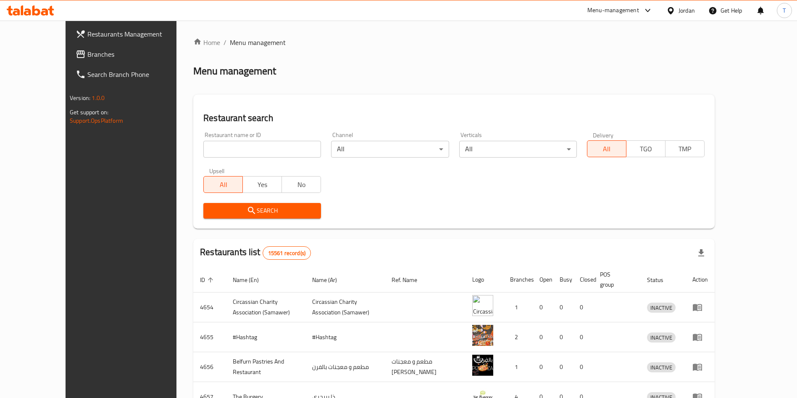
click at [272, 152] on input "search" at bounding box center [262, 149] width 118 height 17
paste input "ملفوف"
type input "ملفوف"
click at [282, 210] on span "Search" at bounding box center [262, 210] width 104 height 11
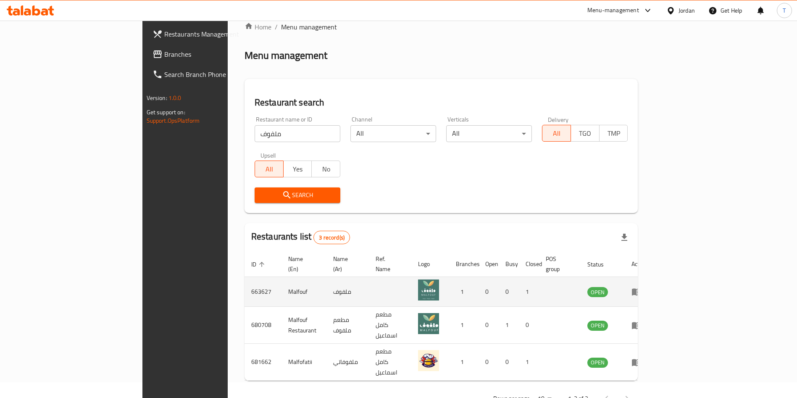
scroll to position [20, 0]
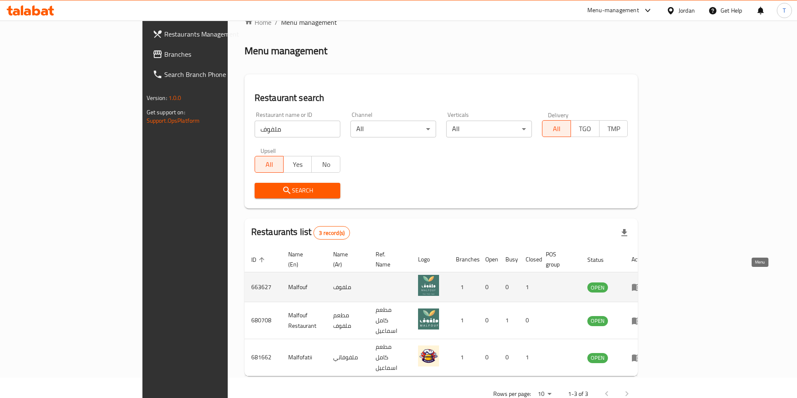
click at [641, 282] on icon "enhanced table" at bounding box center [636, 287] width 10 height 10
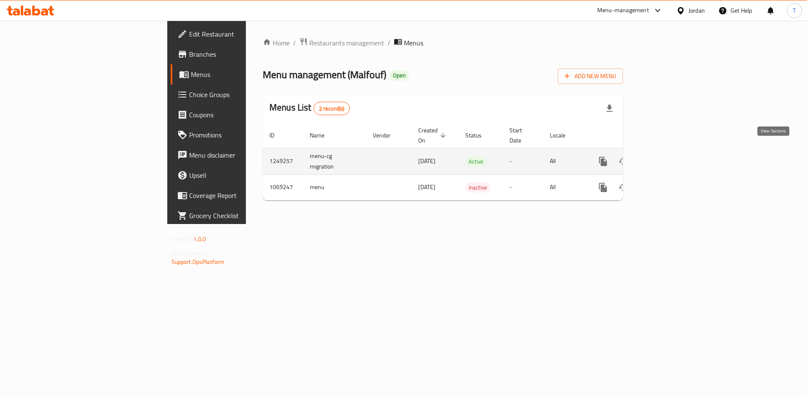
click at [673, 157] on link "enhanced table" at bounding box center [663, 161] width 20 height 20
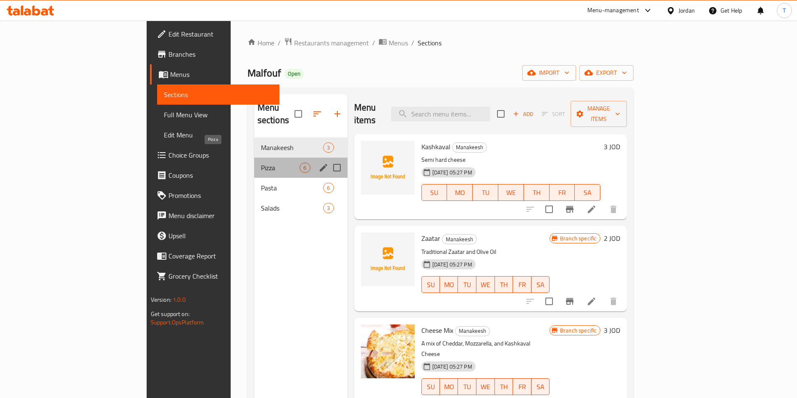
click at [261, 163] on span "Pizza" at bounding box center [280, 168] width 39 height 10
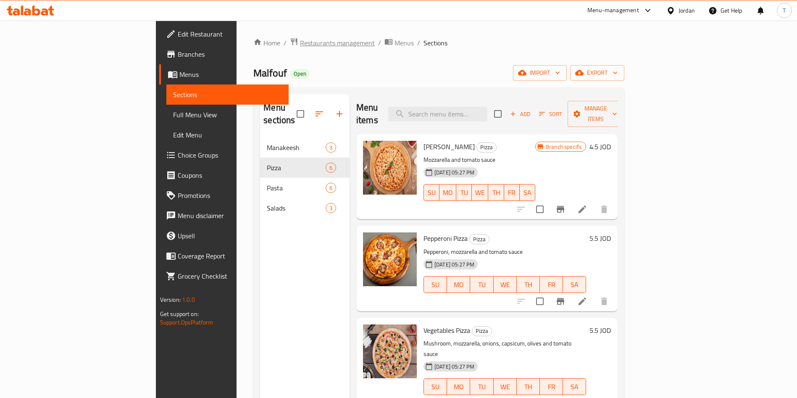
click at [300, 38] on span "Restaurants management" at bounding box center [337, 43] width 75 height 10
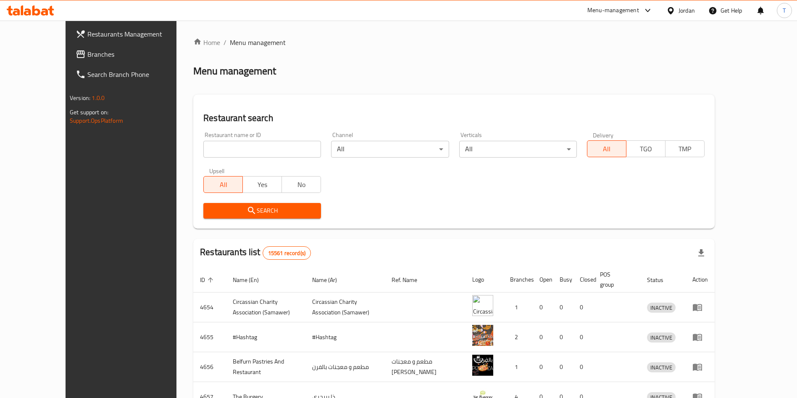
click at [218, 149] on input "search" at bounding box center [262, 149] width 118 height 17
paste input "ملفوف"
type input "ملفوف"
click at [279, 213] on span "Search" at bounding box center [262, 210] width 104 height 11
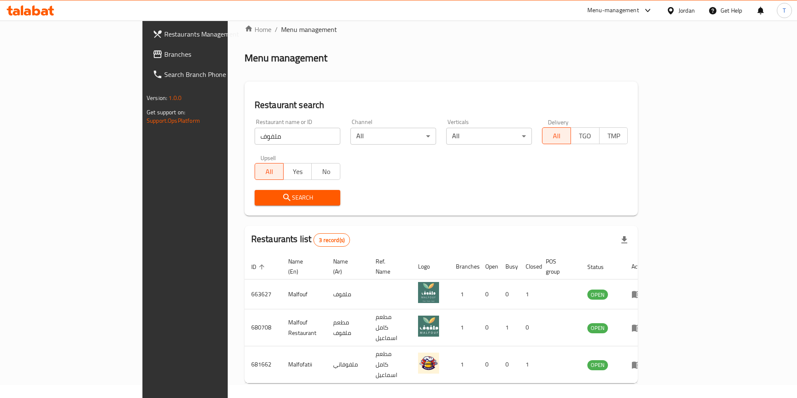
scroll to position [20, 0]
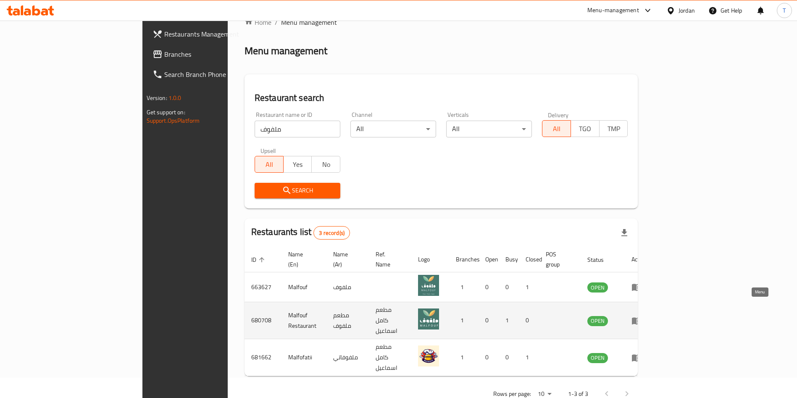
click at [640, 319] on icon "enhanced table" at bounding box center [638, 320] width 3 height 3
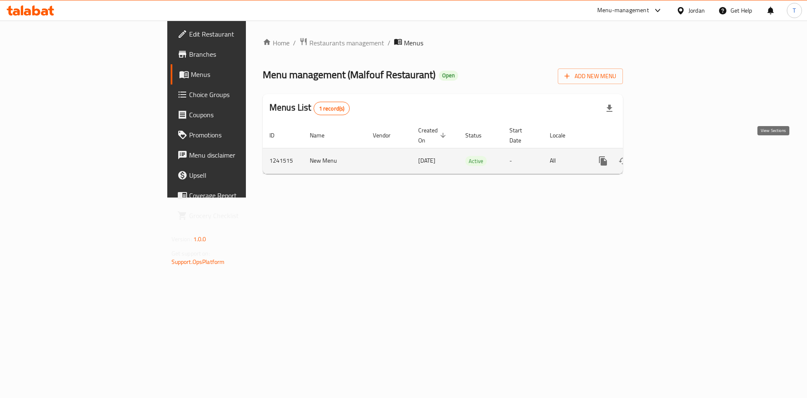
click at [668, 156] on icon "enhanced table" at bounding box center [663, 161] width 10 height 10
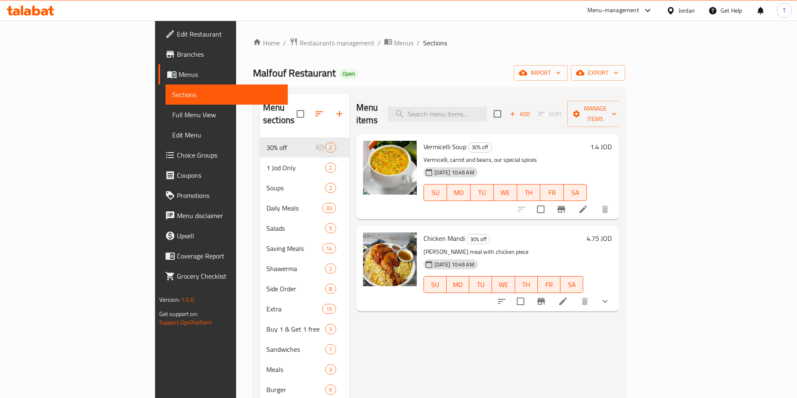
click at [179, 78] on span "Menus" at bounding box center [230, 74] width 103 height 10
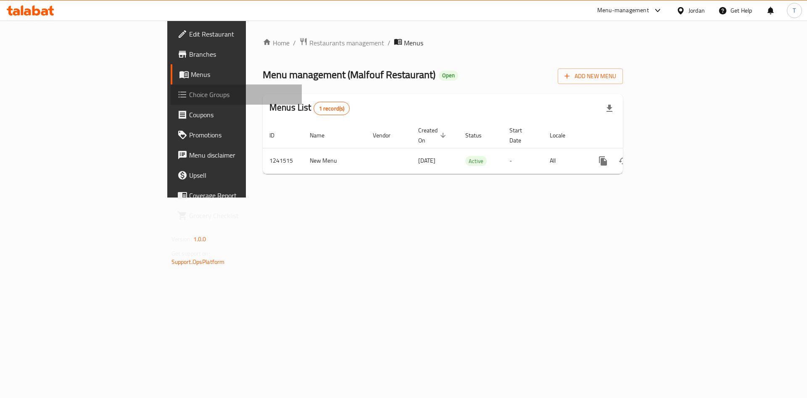
click at [171, 102] on link "Choice Groups" at bounding box center [236, 94] width 131 height 20
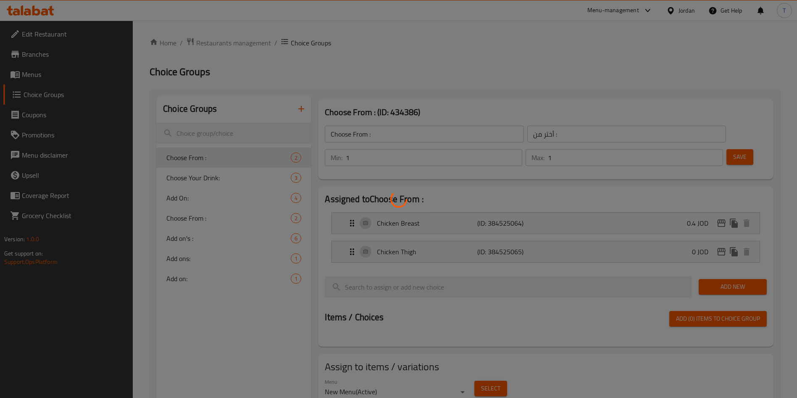
click at [48, 77] on div at bounding box center [398, 199] width 797 height 398
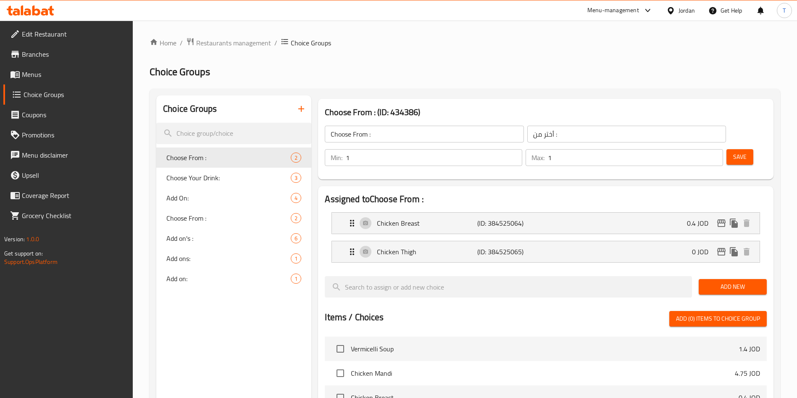
click at [46, 77] on span "Menus" at bounding box center [74, 74] width 105 height 10
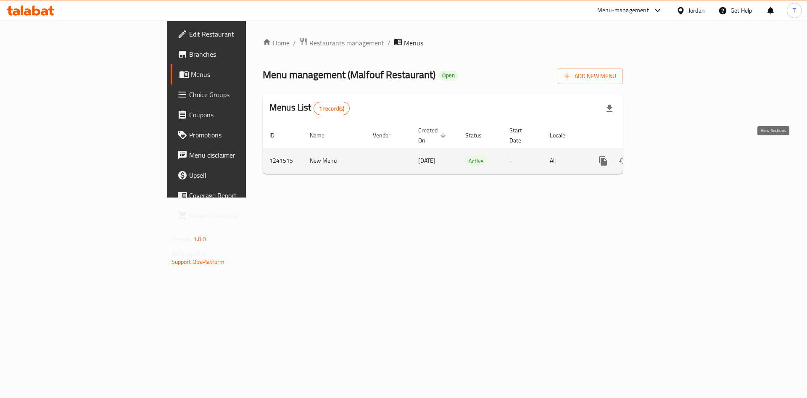
click at [668, 156] on icon "enhanced table" at bounding box center [663, 161] width 10 height 10
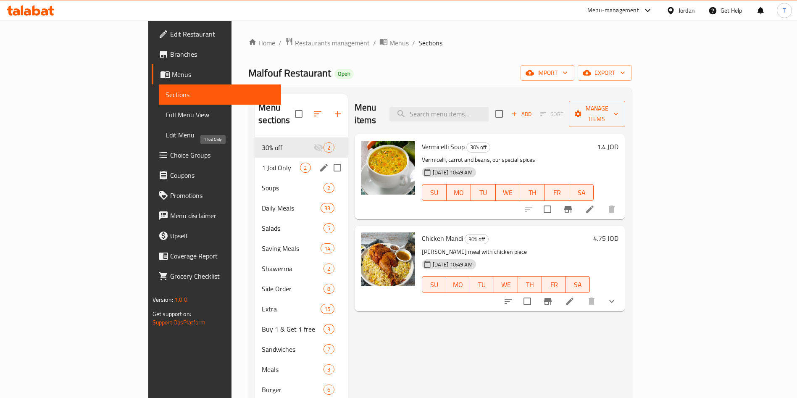
click at [262, 163] on span "1 Jod Only" at bounding box center [281, 168] width 38 height 10
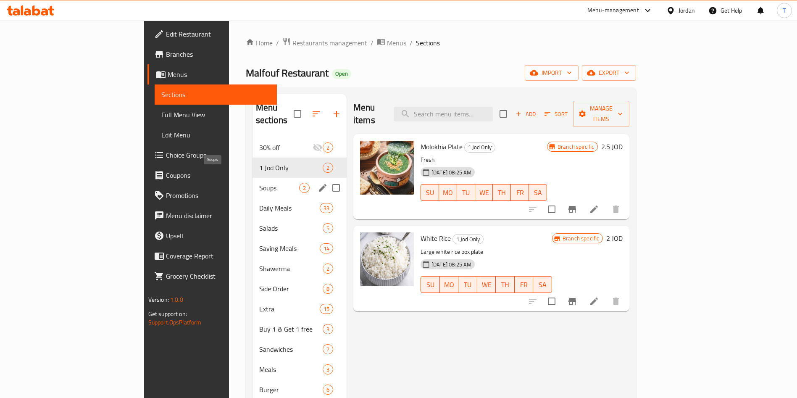
click at [259, 183] on span "Soups" at bounding box center [279, 188] width 40 height 10
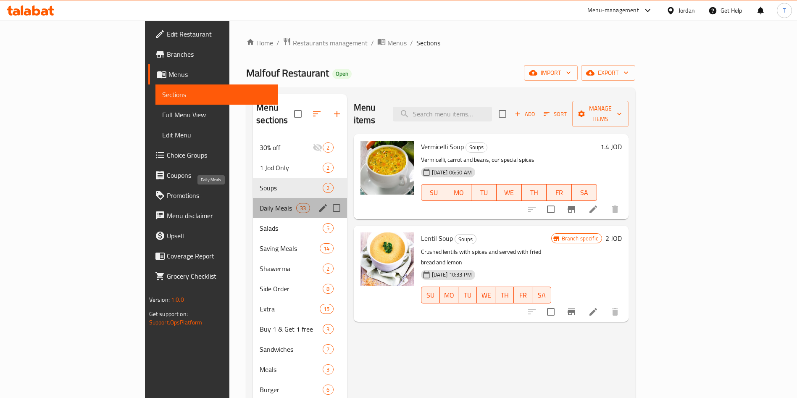
click at [260, 203] on span "Daily Meals" at bounding box center [278, 208] width 37 height 10
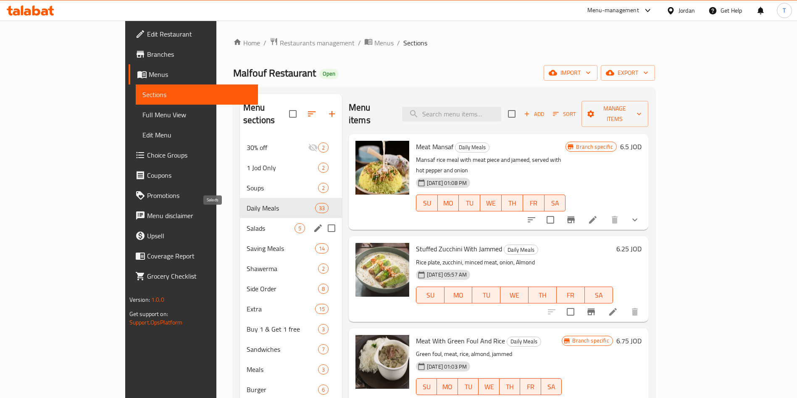
click at [247, 223] on span "Salads" at bounding box center [271, 228] width 48 height 10
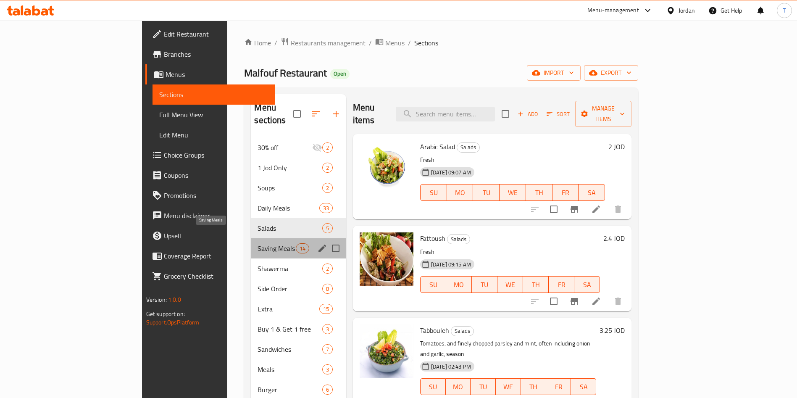
click at [258, 243] on span "Saving Meals" at bounding box center [277, 248] width 38 height 10
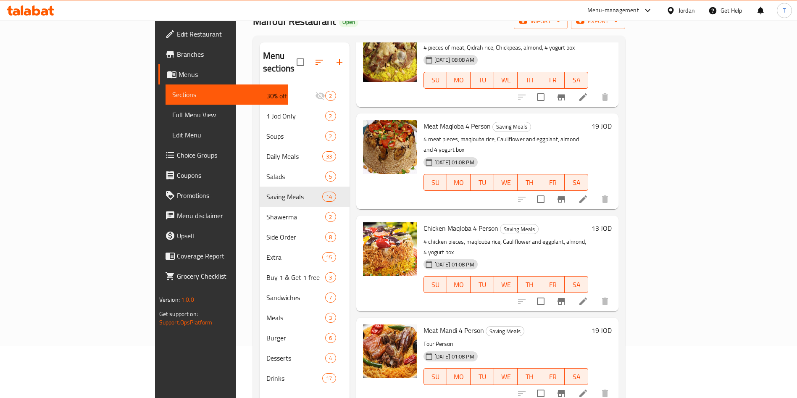
scroll to position [118, 0]
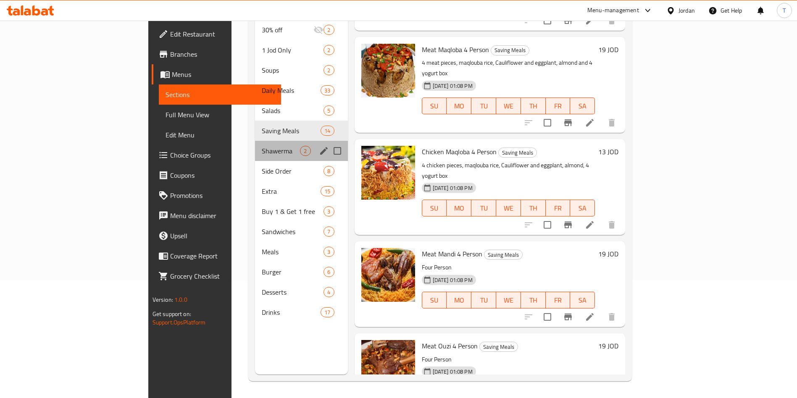
click at [255, 145] on div "Shawerma 2" at bounding box center [301, 151] width 92 height 20
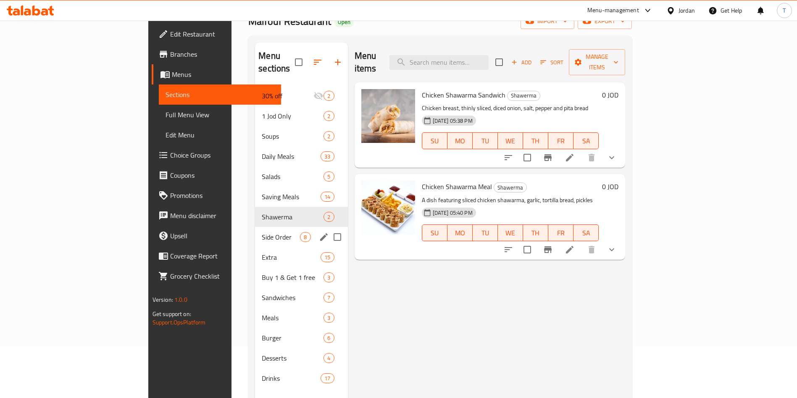
scroll to position [63, 0]
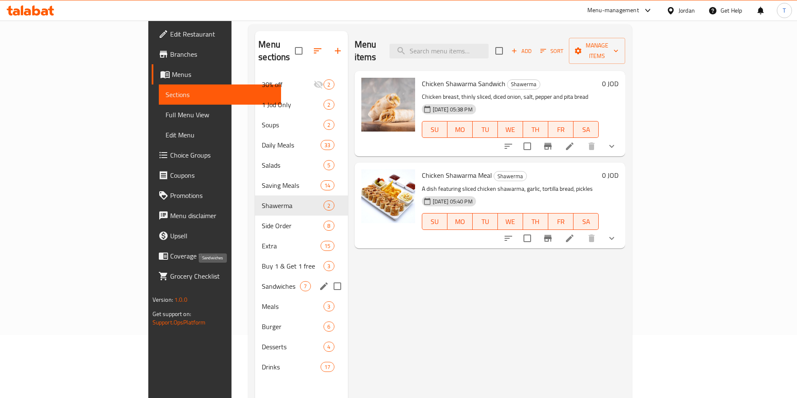
click at [262, 281] on span "Sandwiches" at bounding box center [281, 286] width 38 height 10
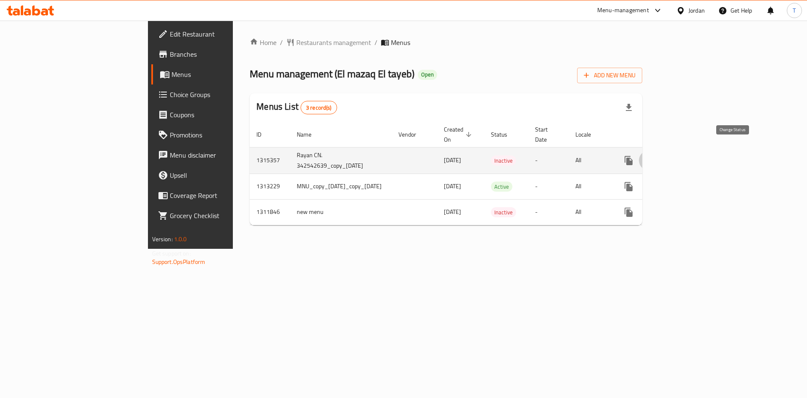
click at [653, 157] on icon "enhanced table" at bounding box center [648, 160] width 9 height 7
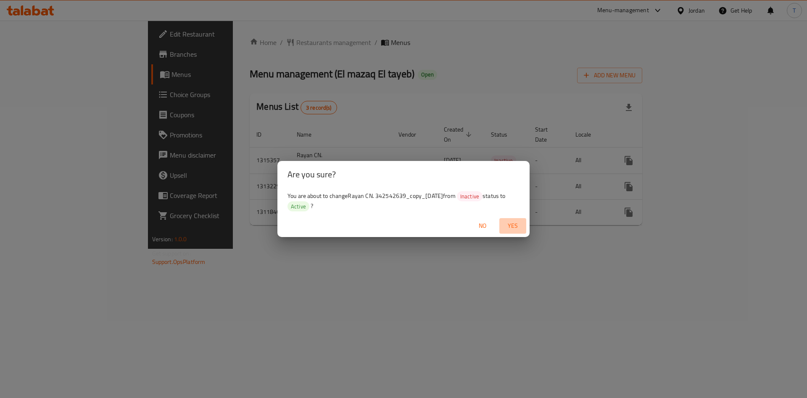
click at [509, 226] on span "Yes" at bounding box center [512, 226] width 20 height 11
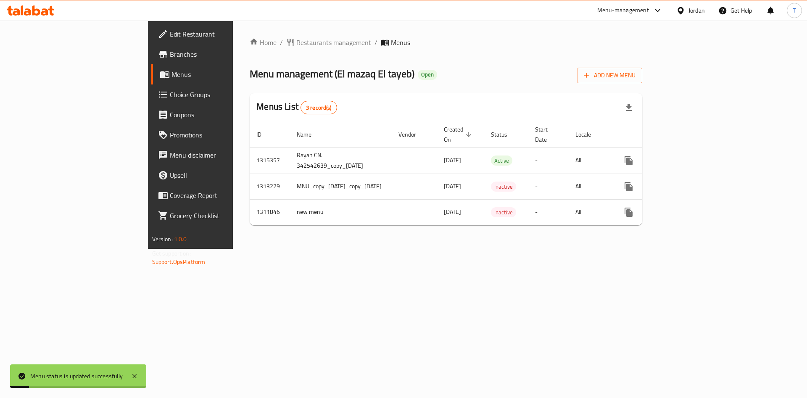
click at [610, 249] on div "Home / Restaurants management / Menus Menu management ( El mazaq El tayeb ) Ope…" at bounding box center [446, 135] width 426 height 228
click at [296, 42] on span "Restaurants management" at bounding box center [333, 42] width 75 height 10
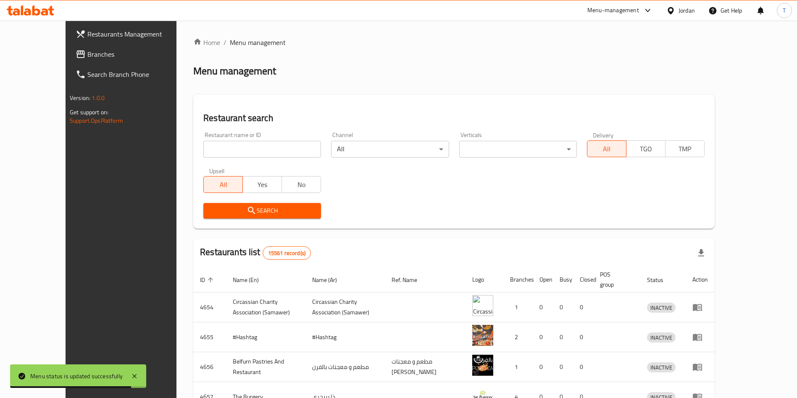
click at [265, 150] on input "search" at bounding box center [262, 149] width 118 height 17
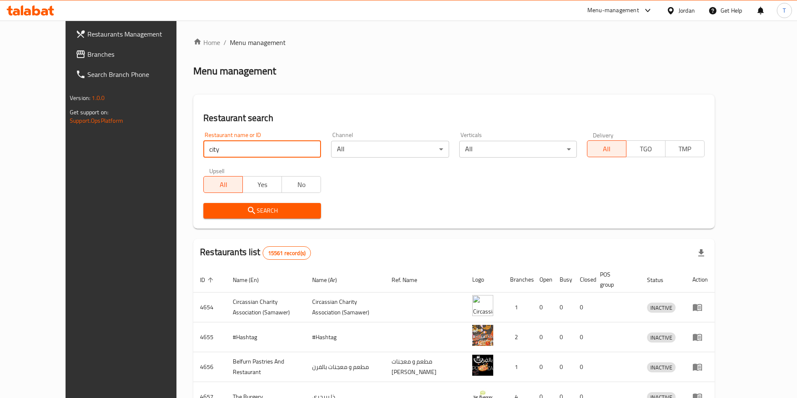
type input "city fire"
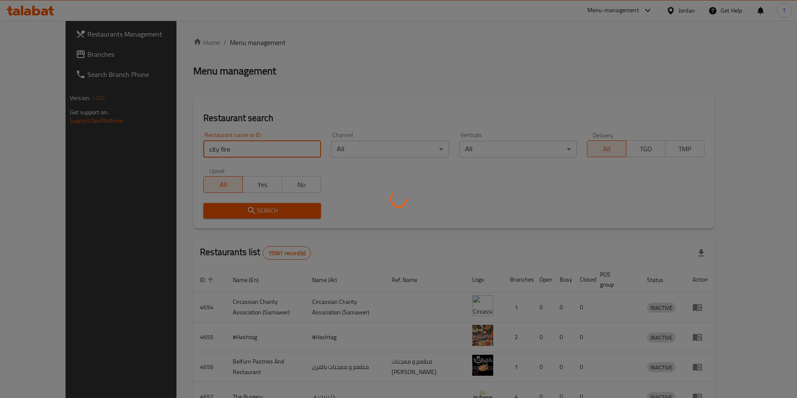
click button "Search" at bounding box center [262, 211] width 118 height 16
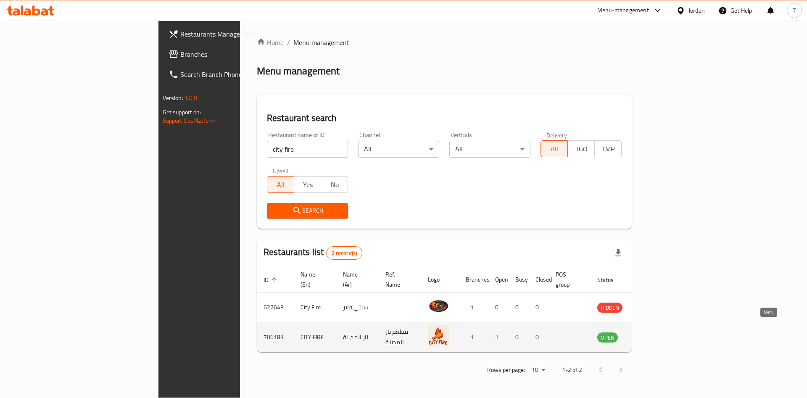
click at [651, 332] on icon "enhanced table" at bounding box center [646, 337] width 10 height 10
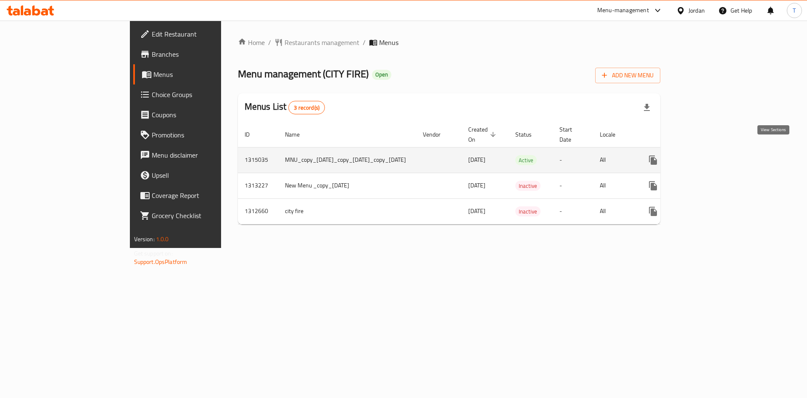
click at [718, 155] on icon "enhanced table" at bounding box center [713, 160] width 10 height 10
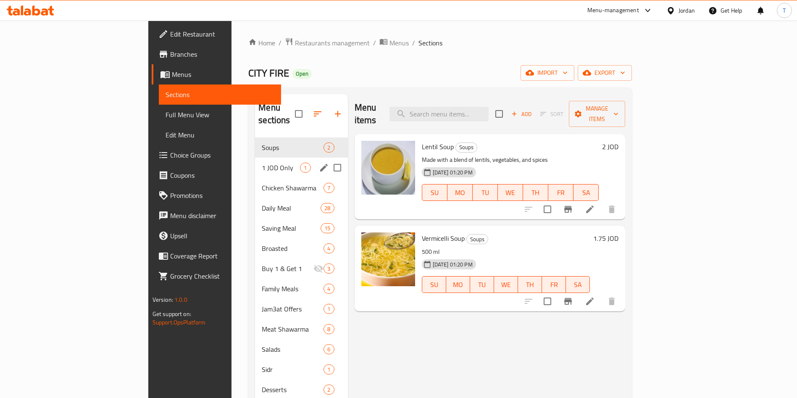
click at [255, 158] on div "1 JOD Only 1" at bounding box center [301, 168] width 92 height 20
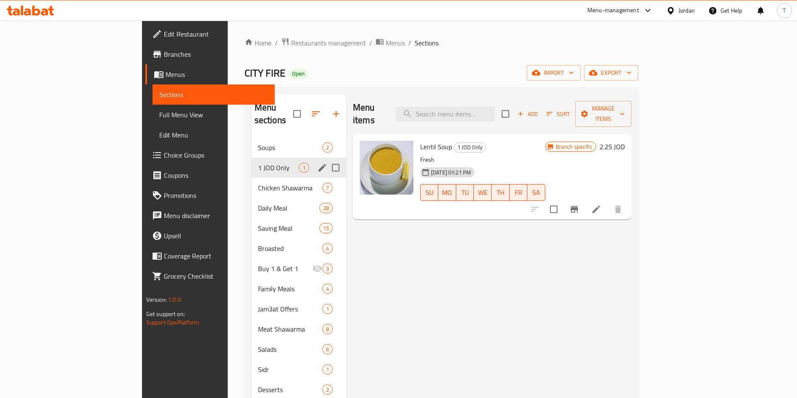
click at [251, 178] on div "Chicken Shawarma 7" at bounding box center [298, 188] width 95 height 20
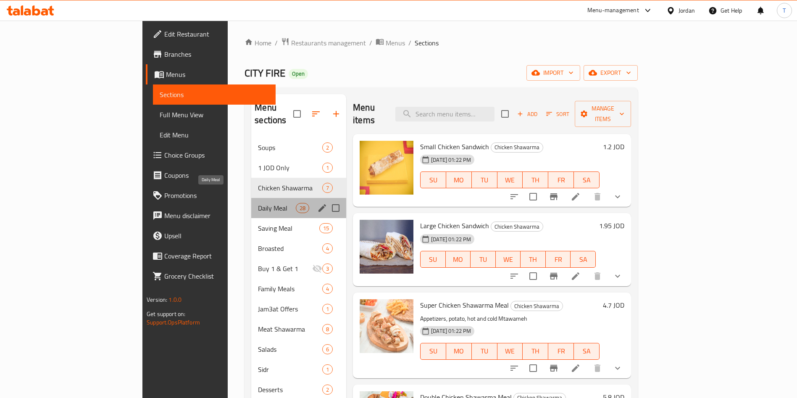
click at [258, 203] on span "Daily Meal" at bounding box center [277, 208] width 38 height 10
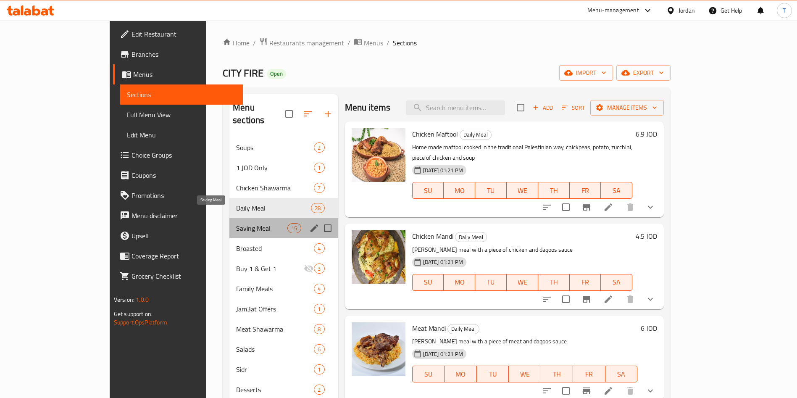
click at [236, 223] on span "Saving Meal" at bounding box center [261, 228] width 51 height 10
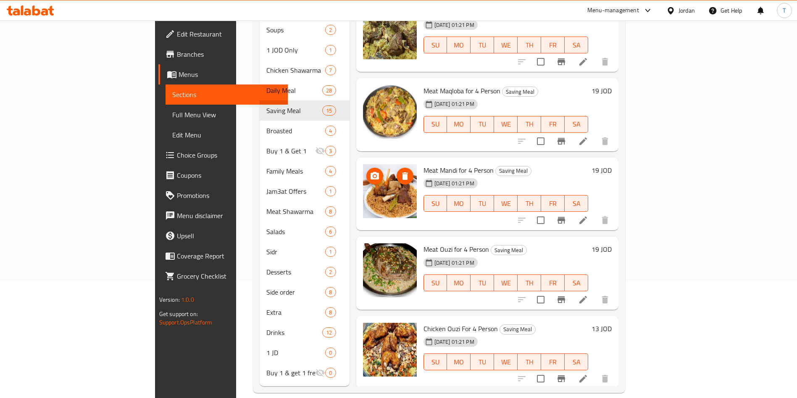
scroll to position [849, 0]
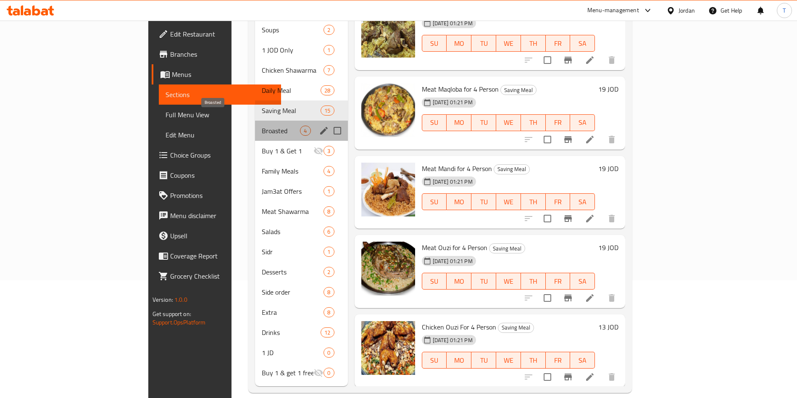
click at [262, 126] on span "Broasted" at bounding box center [281, 131] width 38 height 10
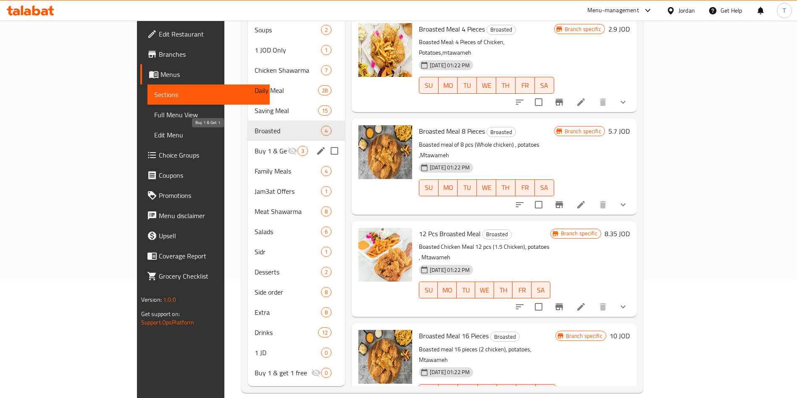
click at [255, 146] on span "Buy 1 & Get 1" at bounding box center [271, 151] width 33 height 10
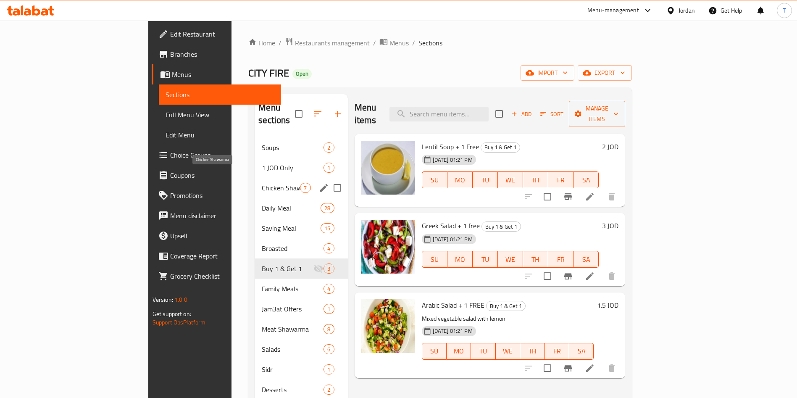
click at [262, 183] on span "Chicken Shawarma" at bounding box center [281, 188] width 38 height 10
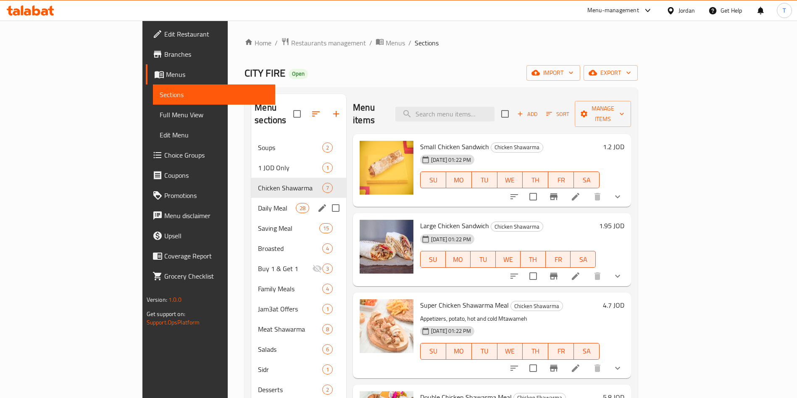
click at [251, 200] on div "Daily Meal 28" at bounding box center [298, 208] width 95 height 20
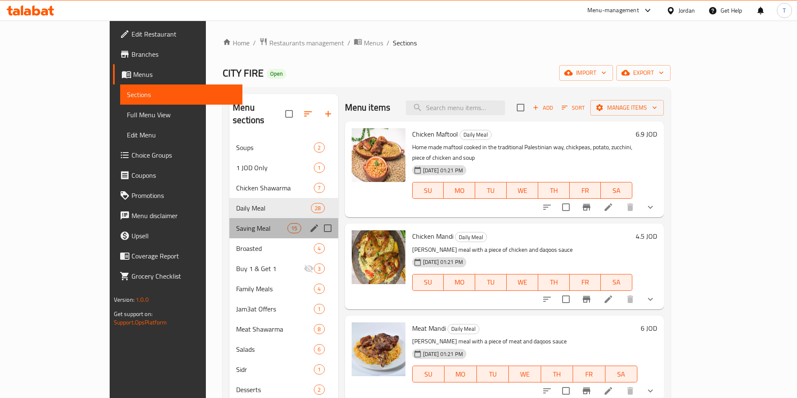
click at [229, 221] on div "Saving Meal 15" at bounding box center [283, 228] width 109 height 20
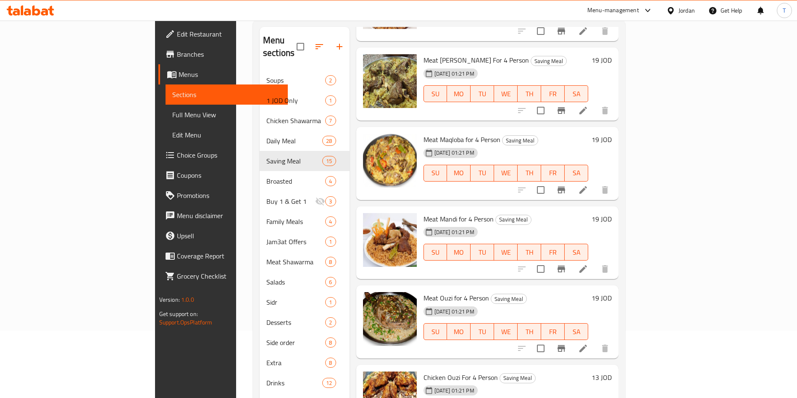
scroll to position [118, 0]
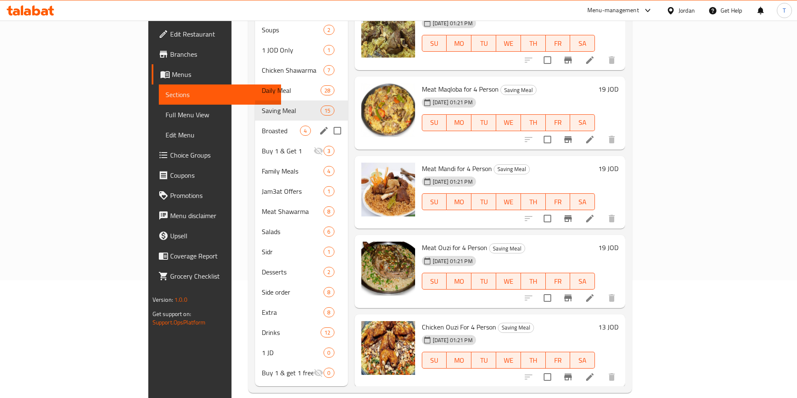
click at [262, 126] on span "Broasted" at bounding box center [281, 131] width 38 height 10
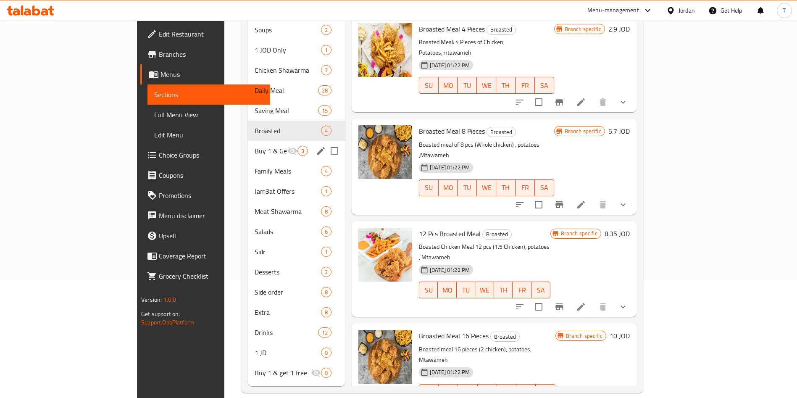
click at [255, 146] on span "Buy 1 & Get 1" at bounding box center [271, 151] width 33 height 10
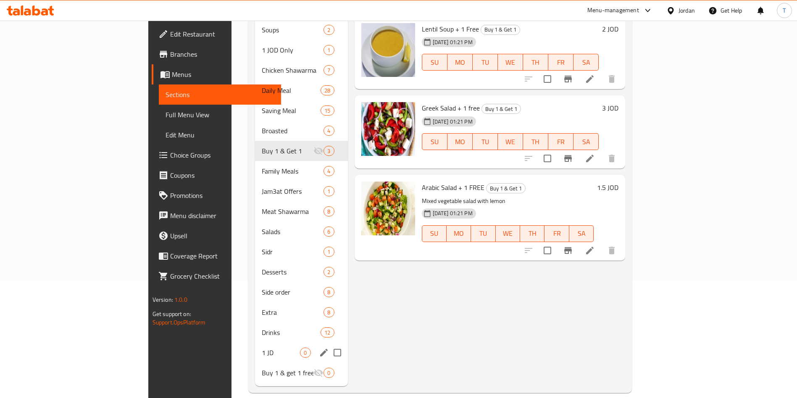
click at [255, 345] on div "1 JD 0" at bounding box center [301, 352] width 92 height 20
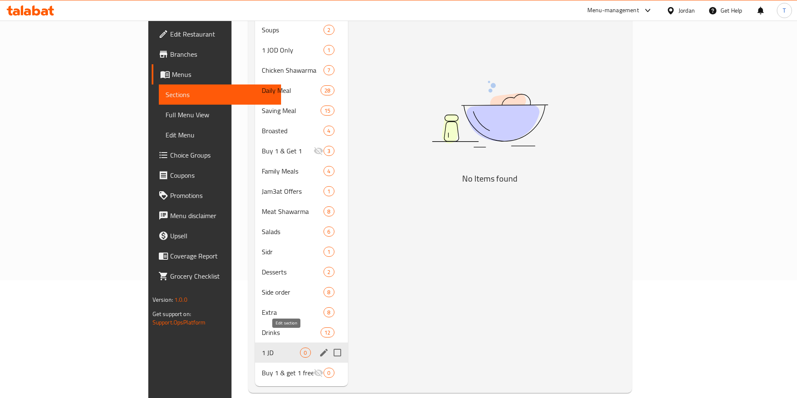
click at [319, 347] on icon "edit" at bounding box center [324, 352] width 10 height 10
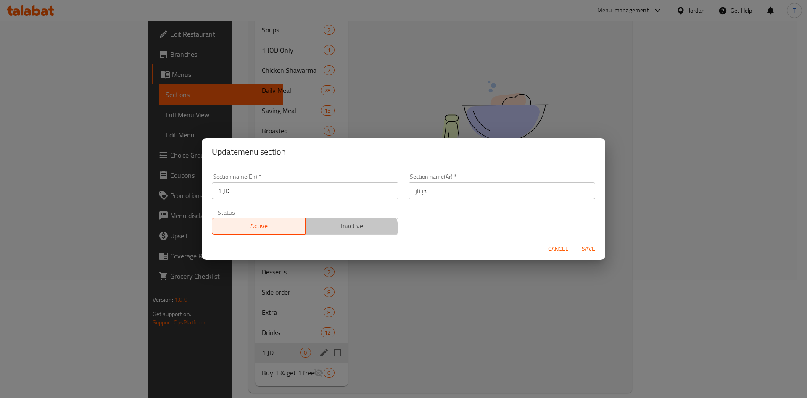
click at [346, 234] on button "Inactive" at bounding box center [352, 226] width 94 height 17
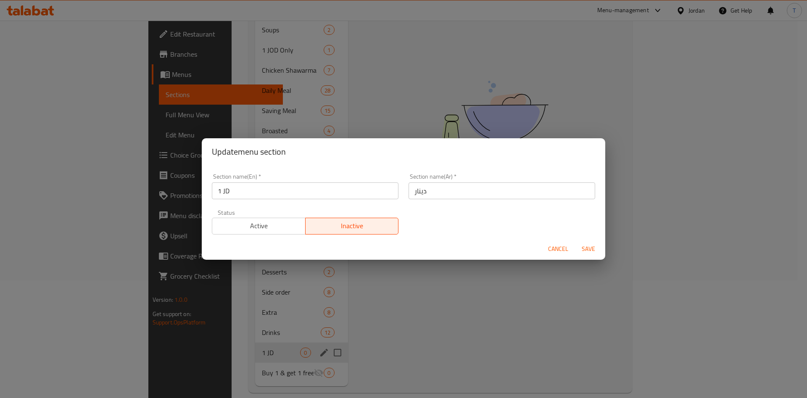
click at [598, 248] on span "Save" at bounding box center [588, 249] width 20 height 11
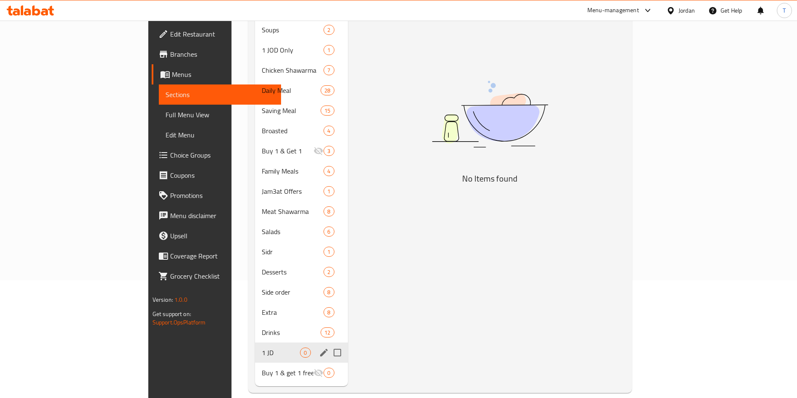
click at [279, 342] on div "1 JD 0" at bounding box center [301, 352] width 92 height 20
click at [319, 347] on icon "edit" at bounding box center [324, 352] width 10 height 10
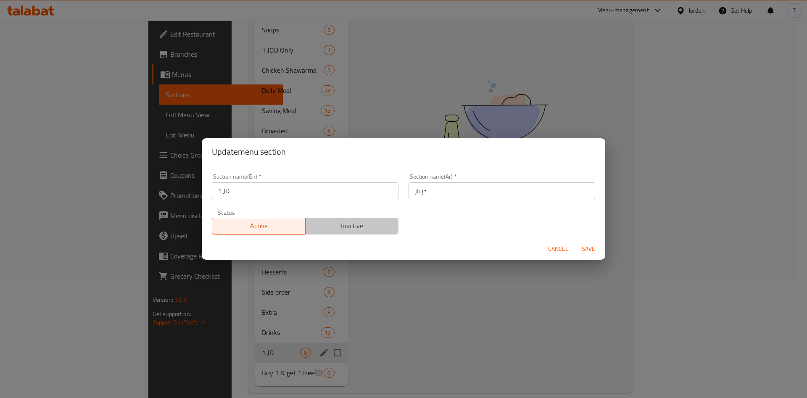
click at [357, 224] on span "Inactive" at bounding box center [352, 226] width 87 height 12
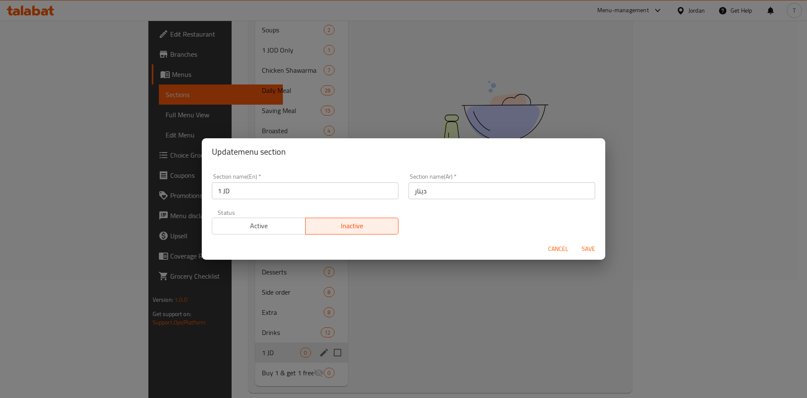
click at [594, 246] on span "Save" at bounding box center [588, 249] width 20 height 11
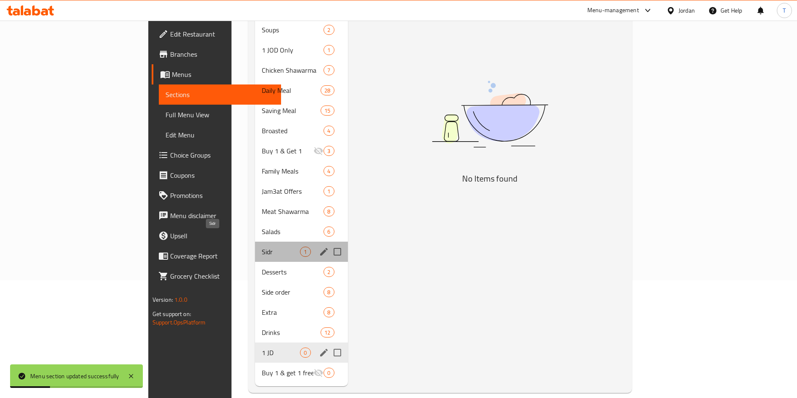
click at [262, 247] on span "Sidr" at bounding box center [281, 252] width 38 height 10
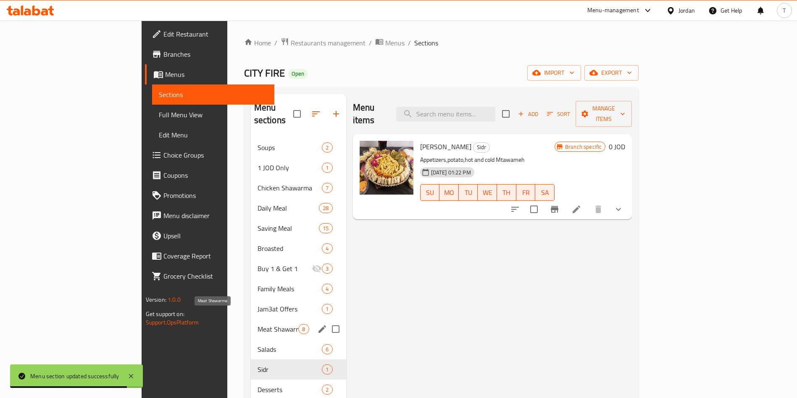
click at [258, 324] on span "Meat Shawarma" at bounding box center [278, 329] width 41 height 10
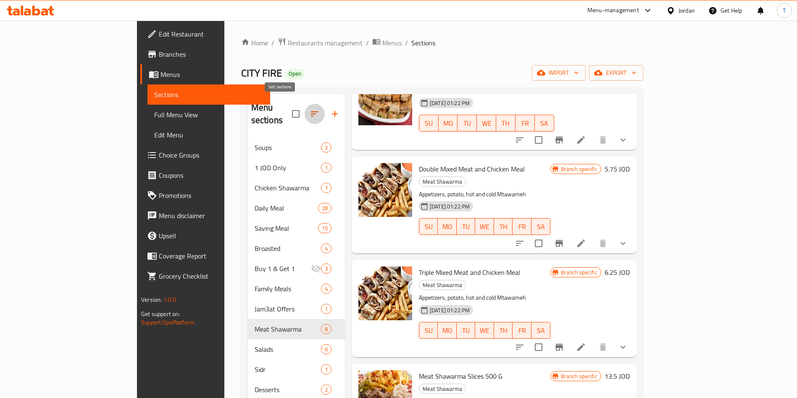
click at [310, 109] on icon "button" at bounding box center [315, 114] width 10 height 10
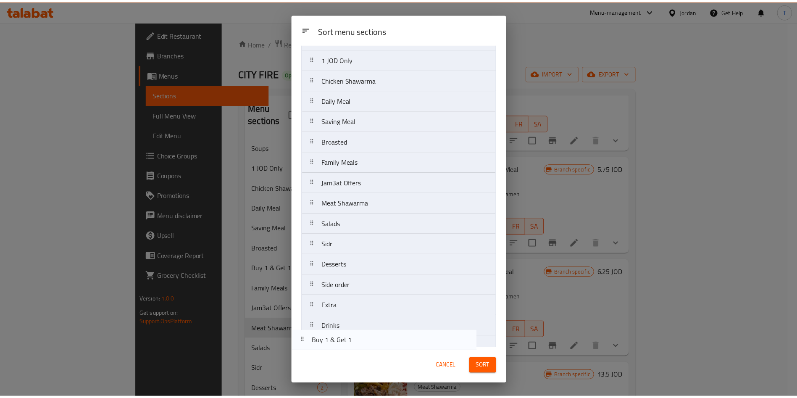
scroll to position [94, 0]
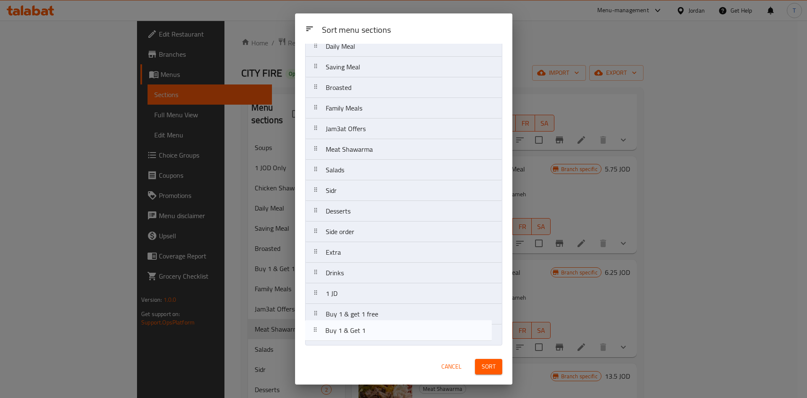
drag, startPoint x: 378, startPoint y: 223, endPoint x: 377, endPoint y: 336, distance: 113.8
click at [377, 336] on nav "Soups 1 JOD Only Chicken Shawarma Daily Meal Saving Meal Broasted Buy 1 & Get 1…" at bounding box center [403, 159] width 197 height 371
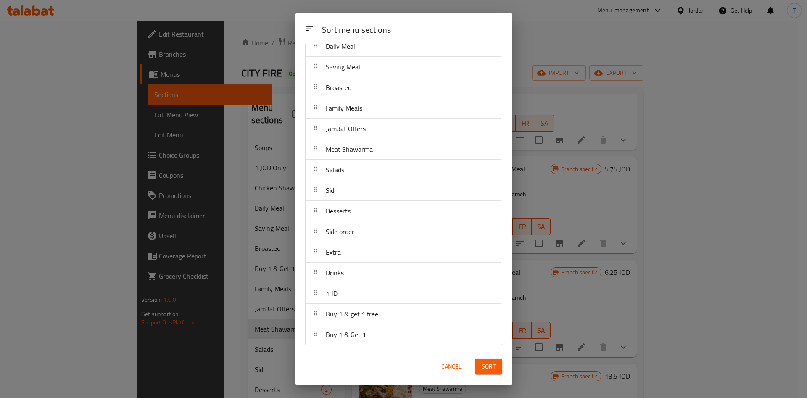
click at [478, 364] on button "Sort" at bounding box center [488, 367] width 27 height 16
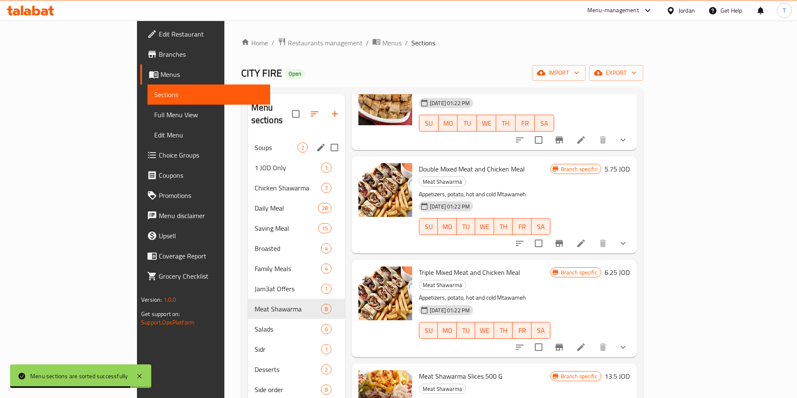
click at [252, 143] on div "Soups 2" at bounding box center [296, 147] width 97 height 20
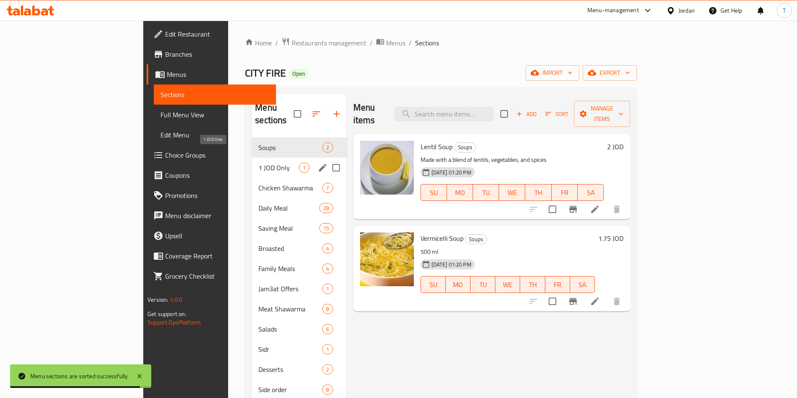
click at [258, 163] on span "1 JOD Only" at bounding box center [278, 168] width 40 height 10
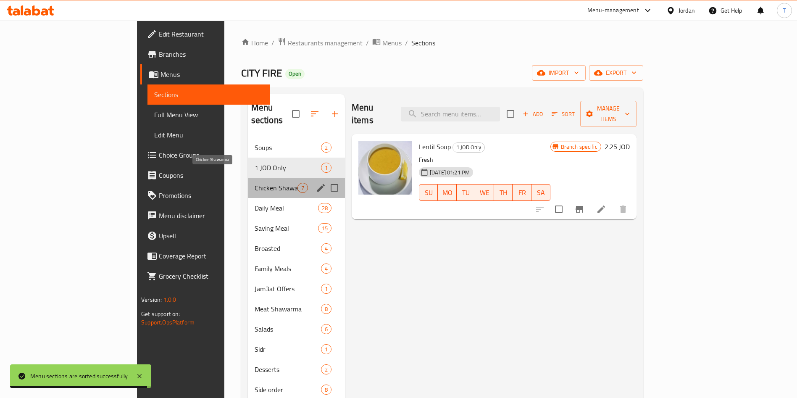
click at [255, 183] on span "Chicken Shawarma" at bounding box center [276, 188] width 43 height 10
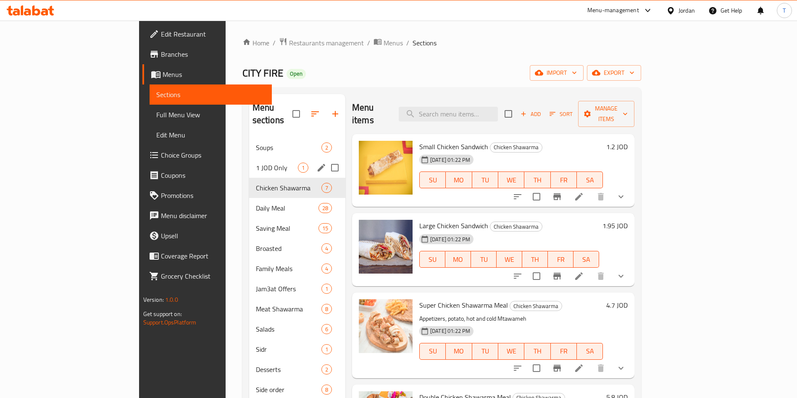
click at [256, 142] on span "Soups" at bounding box center [289, 147] width 66 height 10
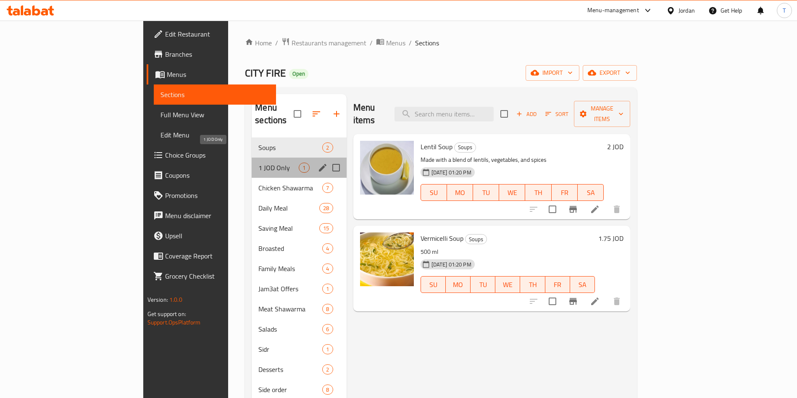
click at [258, 163] on span "1 JOD Only" at bounding box center [278, 168] width 40 height 10
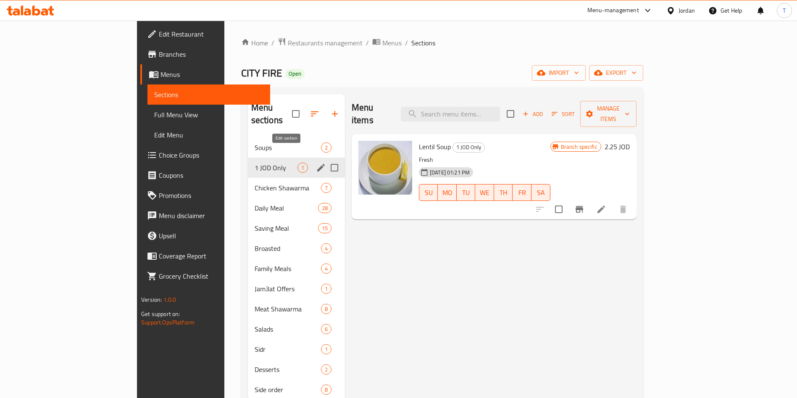
click at [317, 164] on icon "edit" at bounding box center [321, 168] width 8 height 8
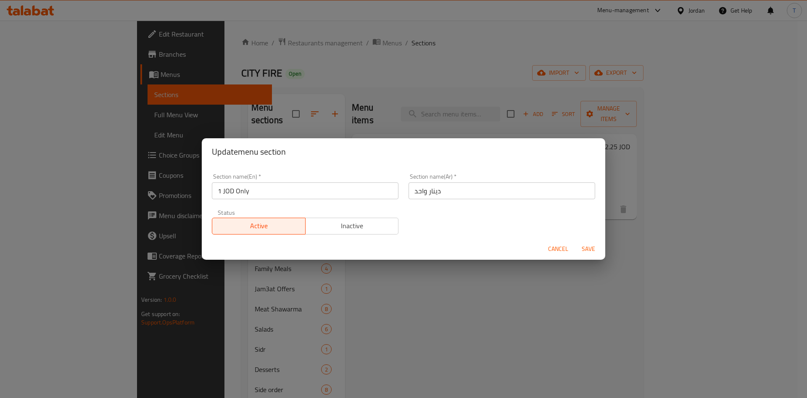
click at [349, 227] on span "Inactive" at bounding box center [352, 226] width 87 height 12
click at [593, 248] on span "Save" at bounding box center [588, 249] width 20 height 11
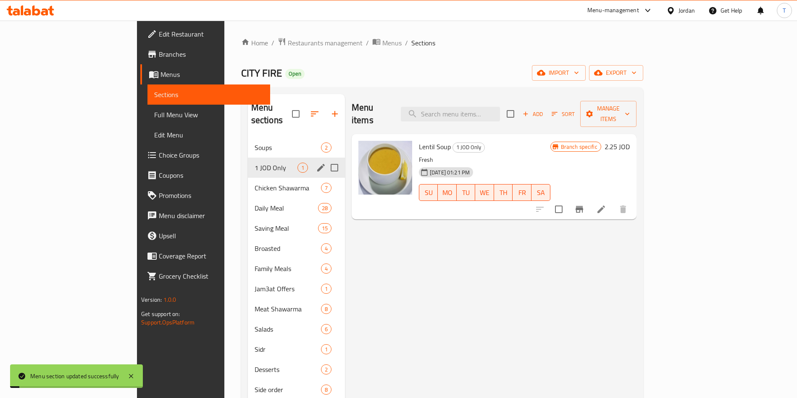
click at [310, 109] on icon "button" at bounding box center [315, 114] width 10 height 10
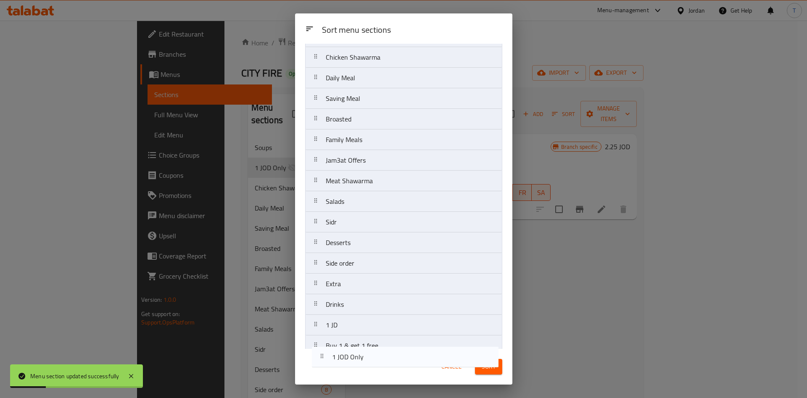
scroll to position [94, 0]
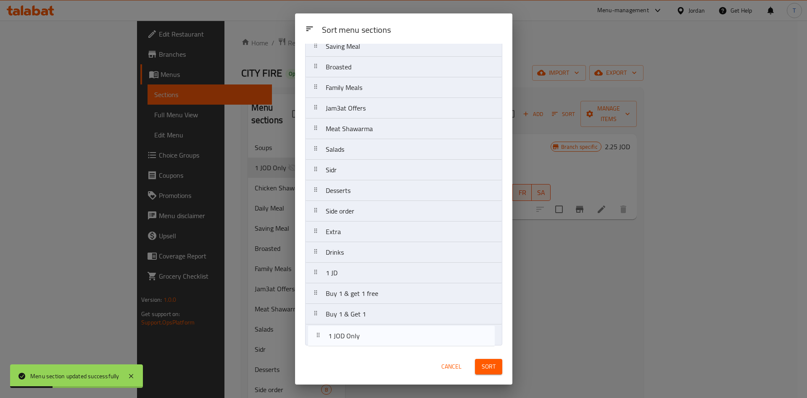
drag, startPoint x: 353, startPoint y: 105, endPoint x: 357, endPoint y: 347, distance: 242.0
click at [357, 347] on div "Sort menu sections Soups 1 JOD Only Chicken Shawarma Daily Meal Saving Meal Bro…" at bounding box center [403, 196] width 217 height 305
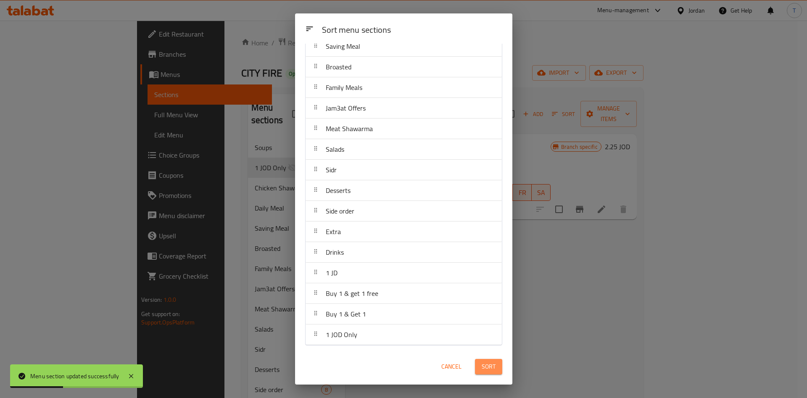
click at [488, 364] on span "Sort" at bounding box center [488, 366] width 14 height 11
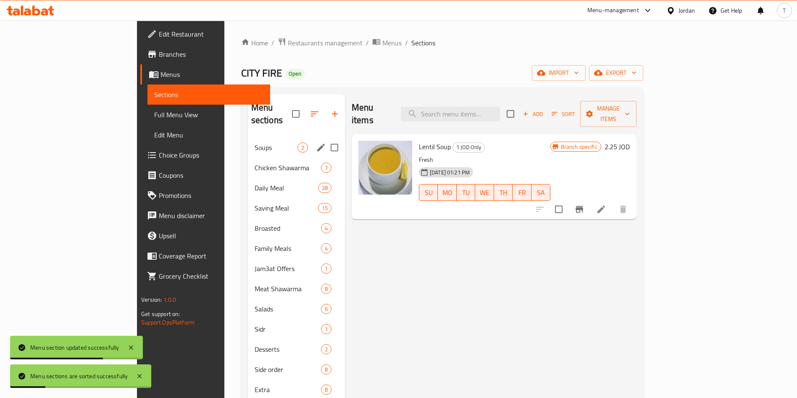
click at [255, 142] on span "Soups" at bounding box center [276, 147] width 43 height 10
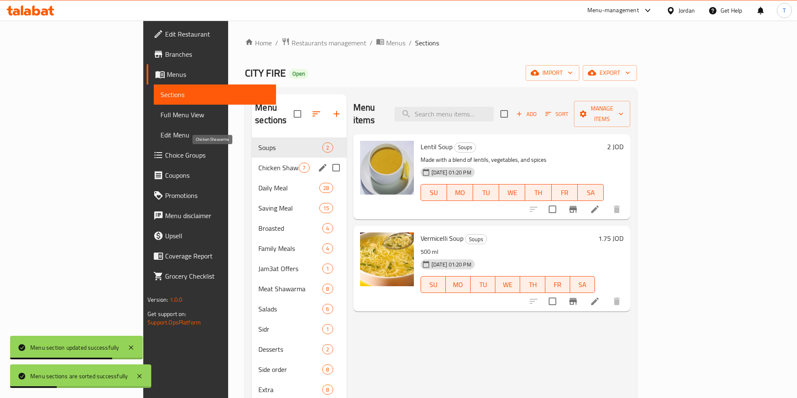
click at [258, 163] on span "Chicken Shawarma" at bounding box center [278, 168] width 40 height 10
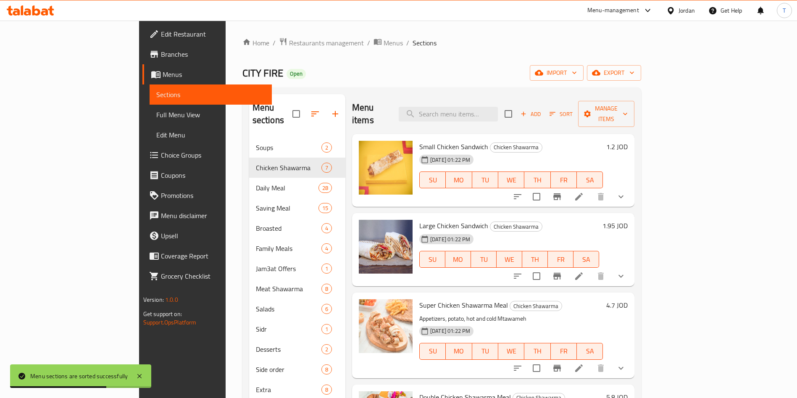
click at [305, 105] on button "button" at bounding box center [315, 114] width 20 height 20
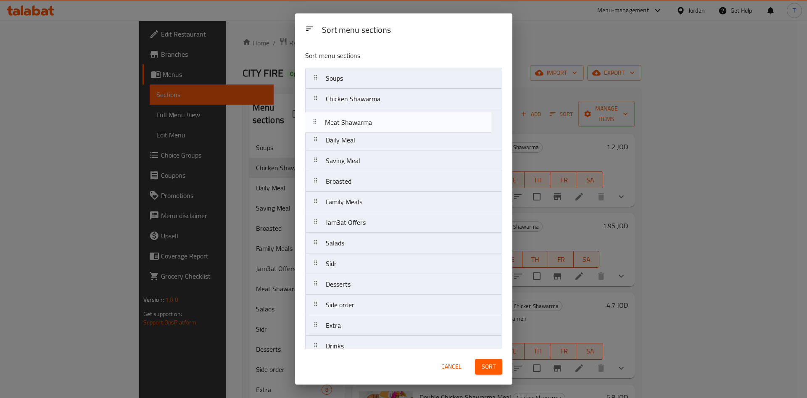
drag, startPoint x: 368, startPoint y: 223, endPoint x: 379, endPoint y: 135, distance: 88.5
click at [368, 111] on nav "Soups Chicken Shawarma Daily Meal Saving Meal Broasted Family Meals Jam3at Offe…" at bounding box center [403, 253] width 197 height 371
drag, startPoint x: 358, startPoint y: 185, endPoint x: 358, endPoint y: 141, distance: 43.7
click at [358, 141] on nav "Soups Chicken Shawarma Meat Shawarma Daily Meal Saving Meal Broasted Family Mea…" at bounding box center [403, 253] width 197 height 371
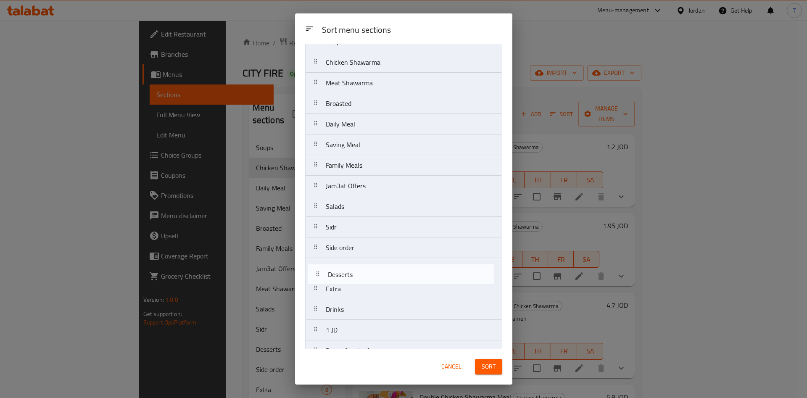
scroll to position [40, 0]
drag, startPoint x: 360, startPoint y: 289, endPoint x: 365, endPoint y: 283, distance: 7.2
click at [365, 283] on nav "Soups Chicken Shawarma Meat Shawarma Broasted Daily Meal Saving Meal Family Mea…" at bounding box center [403, 213] width 197 height 371
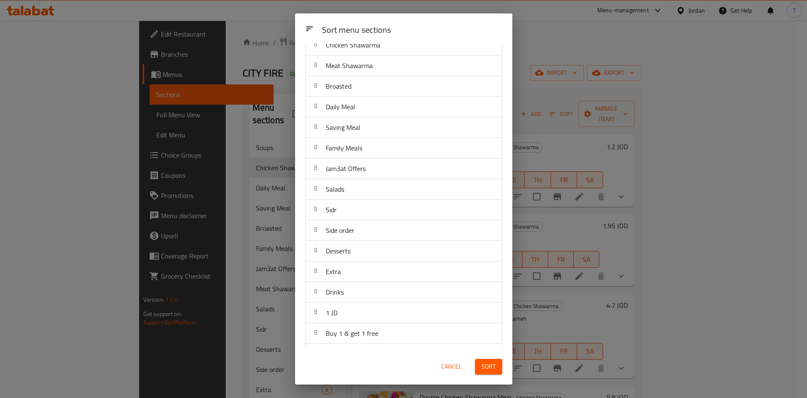
scroll to position [94, 0]
click at [478, 367] on button "Sort" at bounding box center [488, 367] width 27 height 16
drag, startPoint x: 452, startPoint y: 363, endPoint x: 456, endPoint y: 363, distance: 4.6
click at [452, 363] on span "Cancel" at bounding box center [452, 366] width 20 height 11
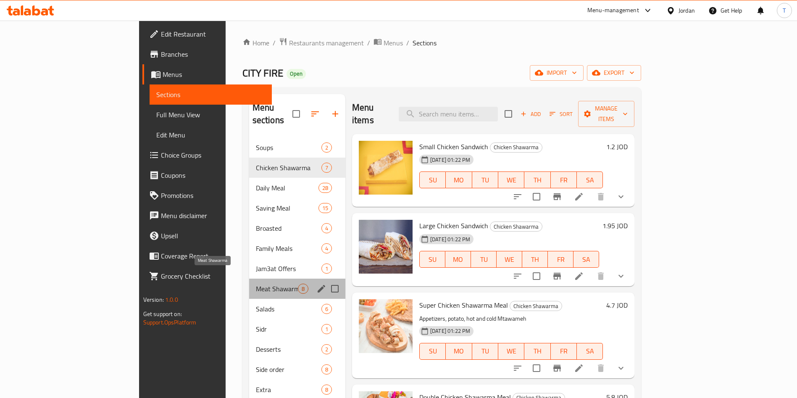
click at [256, 284] on span "Meat Shawarma" at bounding box center [277, 289] width 42 height 10
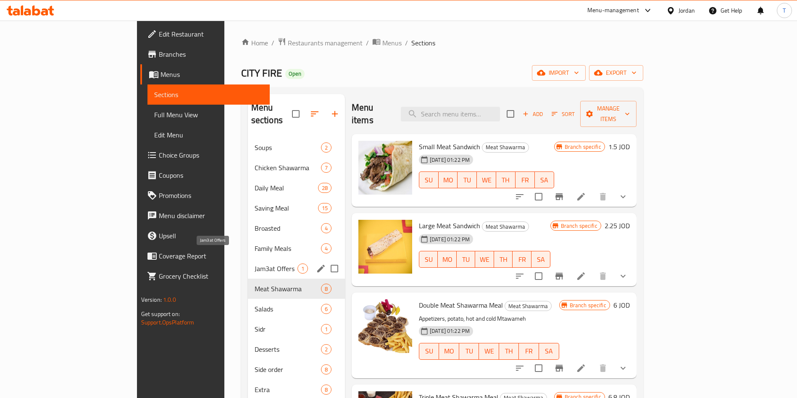
click at [255, 263] on span "Jam3at Offers" at bounding box center [276, 268] width 43 height 10
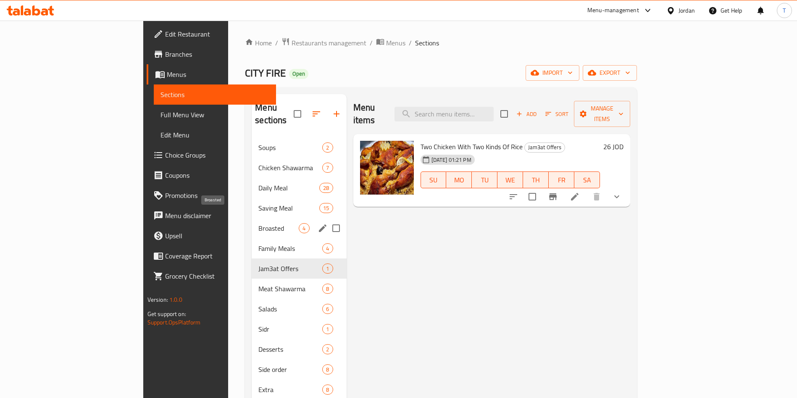
click at [258, 223] on span "Broasted" at bounding box center [278, 228] width 40 height 10
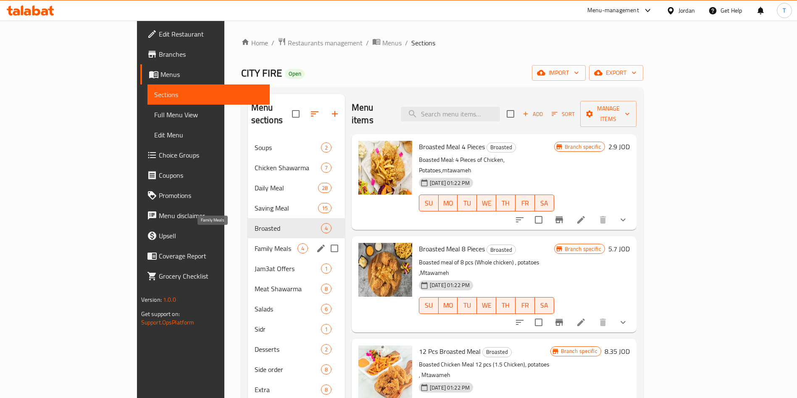
click at [255, 243] on span "Family Meals" at bounding box center [276, 248] width 43 height 10
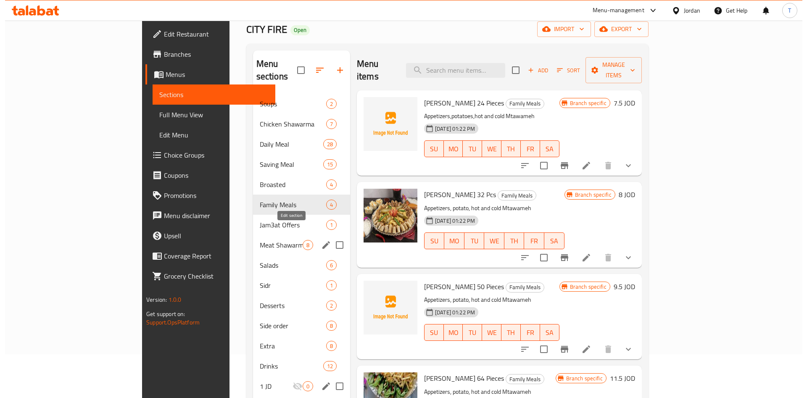
scroll to position [63, 0]
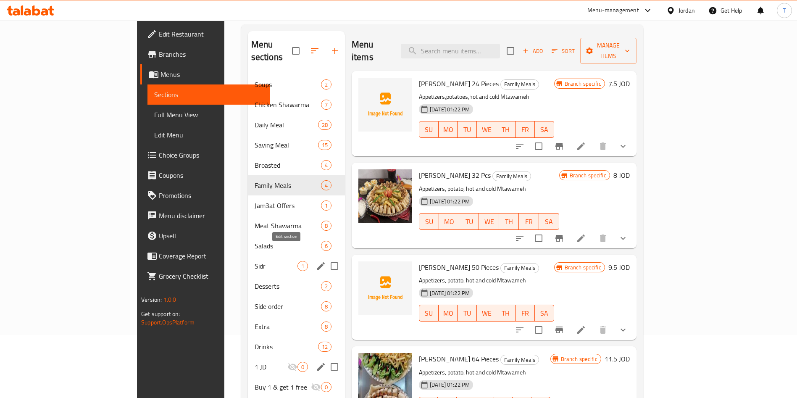
click at [316, 261] on icon "edit" at bounding box center [321, 266] width 10 height 10
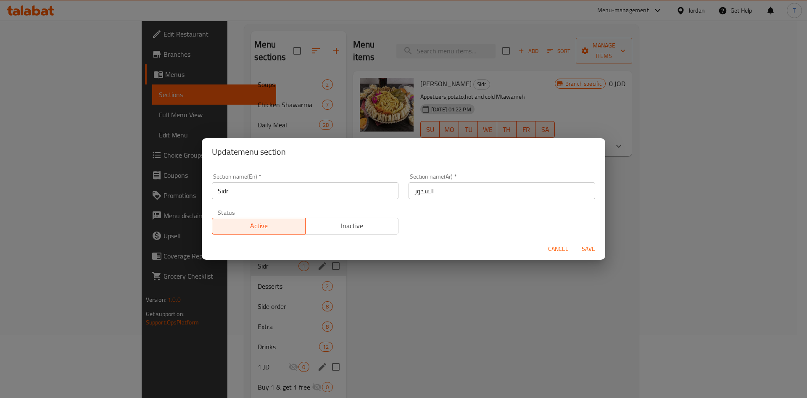
click at [376, 229] on span "Inactive" at bounding box center [352, 226] width 87 height 12
click at [584, 251] on span "Save" at bounding box center [588, 249] width 20 height 11
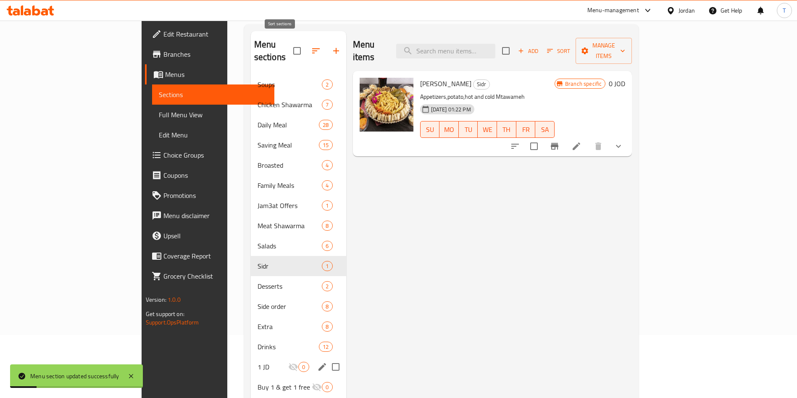
click at [311, 46] on icon "button" at bounding box center [316, 51] width 10 height 10
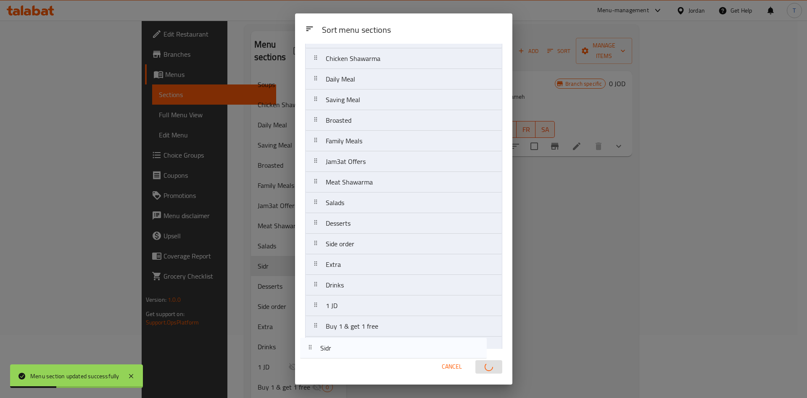
scroll to position [94, 0]
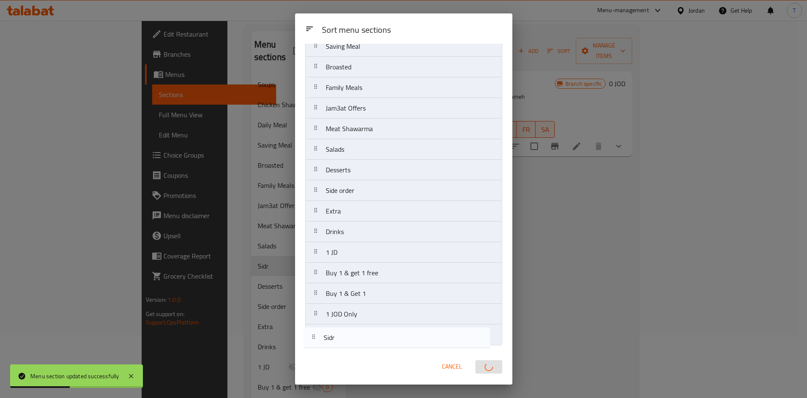
drag, startPoint x: 372, startPoint y: 269, endPoint x: 370, endPoint y: 346, distance: 77.3
click at [370, 346] on div "Sort menu sections Soups Chicken Shawarma Daily Meal Saving Meal Broasted Famil…" at bounding box center [403, 196] width 217 height 305
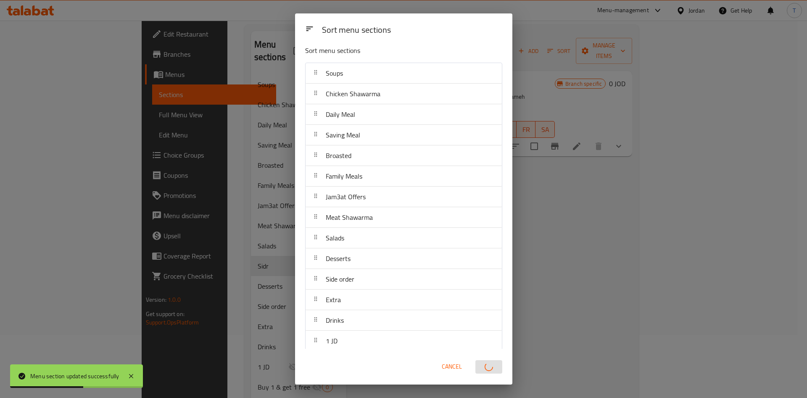
scroll to position [0, 0]
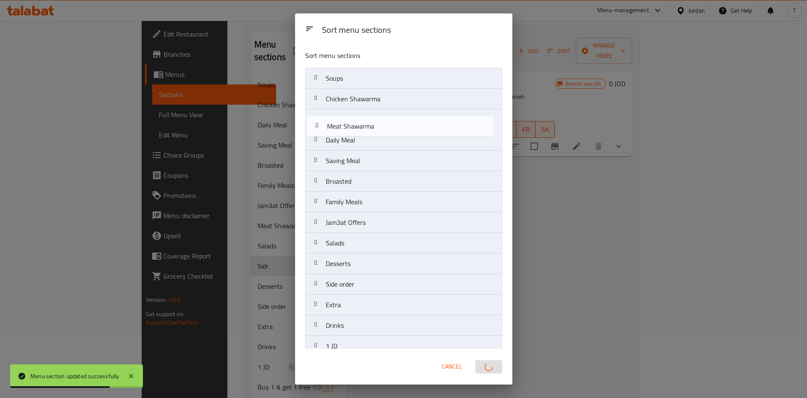
drag, startPoint x: 366, startPoint y: 225, endPoint x: 369, endPoint y: 118, distance: 106.3
click at [369, 118] on nav "Soups Chicken Shawarma Daily Meal Saving Meal Broasted Family Meals Jam3at Offe…" at bounding box center [403, 253] width 197 height 371
drag, startPoint x: 370, startPoint y: 187, endPoint x: 371, endPoint y: 134, distance: 52.5
click at [371, 134] on nav "Soups Chicken Shawarma Meat Shawarma Daily Meal Saving Meal Broasted Family Mea…" at bounding box center [403, 253] width 197 height 371
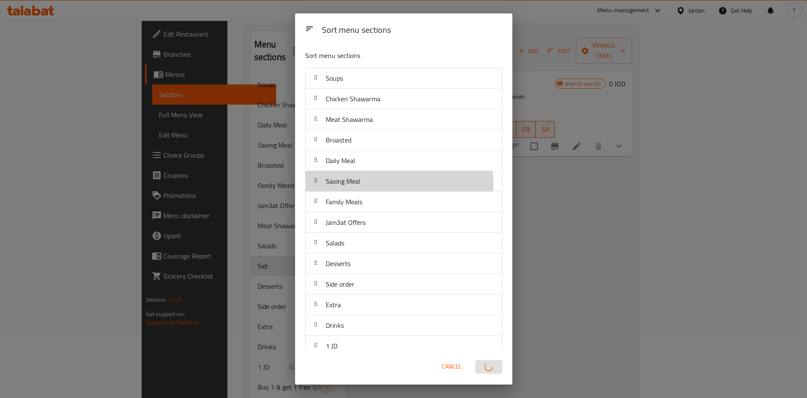
click at [366, 185] on div "Saving Meal" at bounding box center [403, 181] width 189 height 20
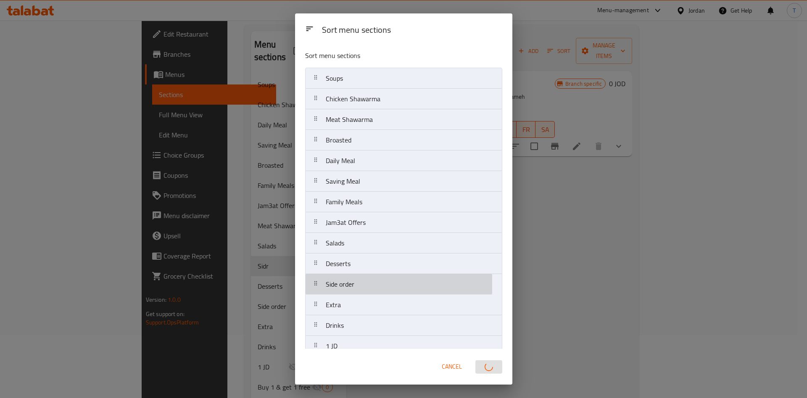
scroll to position [1, 0]
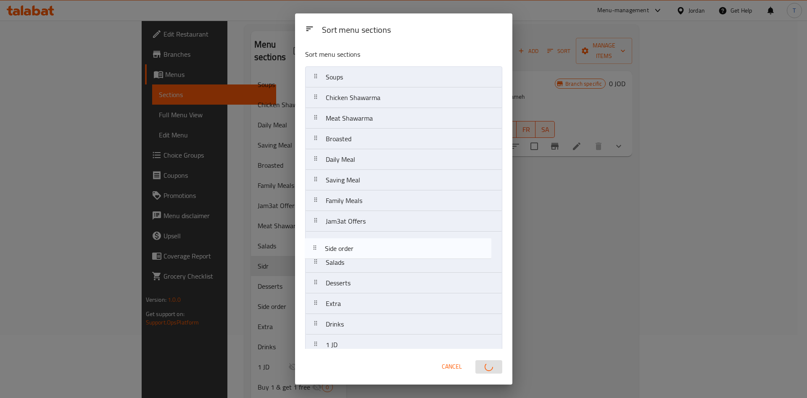
drag, startPoint x: 369, startPoint y: 287, endPoint x: 369, endPoint y: 249, distance: 38.2
click at [369, 249] on nav "Soups Chicken Shawarma Meat Shawarma Broasted Daily Meal Saving Meal Family Mea…" at bounding box center [403, 251] width 197 height 371
drag, startPoint x: 369, startPoint y: 261, endPoint x: 370, endPoint y: 239, distance: 22.7
click at [370, 239] on nav "Soups Chicken Shawarma Meat Shawarma Broasted Daily Meal Saving Meal Family Mea…" at bounding box center [403, 251] width 197 height 371
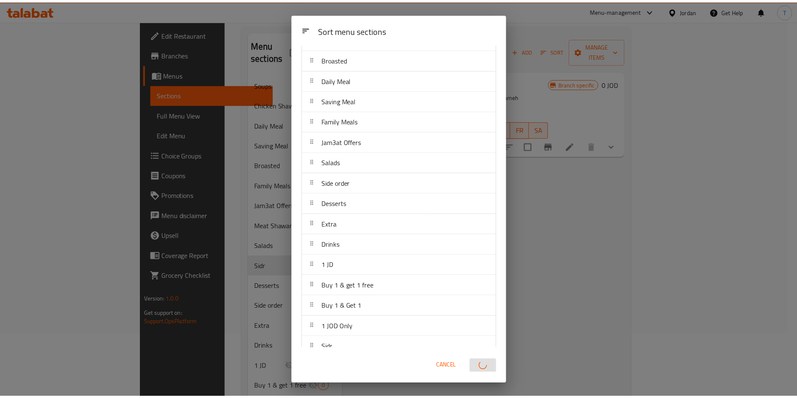
scroll to position [94, 0]
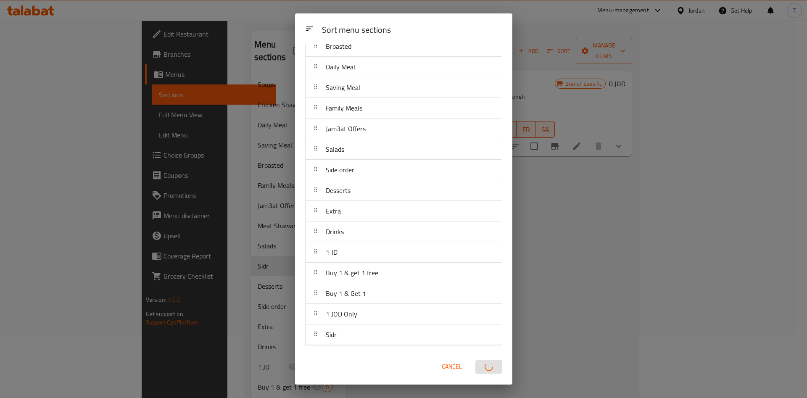
click at [489, 365] on div at bounding box center [488, 367] width 37 height 24
click at [488, 365] on div at bounding box center [488, 367] width 37 height 24
drag, startPoint x: 629, startPoint y: 302, endPoint x: 620, endPoint y: 295, distance: 12.0
click at [628, 302] on div "Sort menu sections Sort menu sections Soups Chicken Shawarma Meat Shawarma Broa…" at bounding box center [403, 199] width 807 height 398
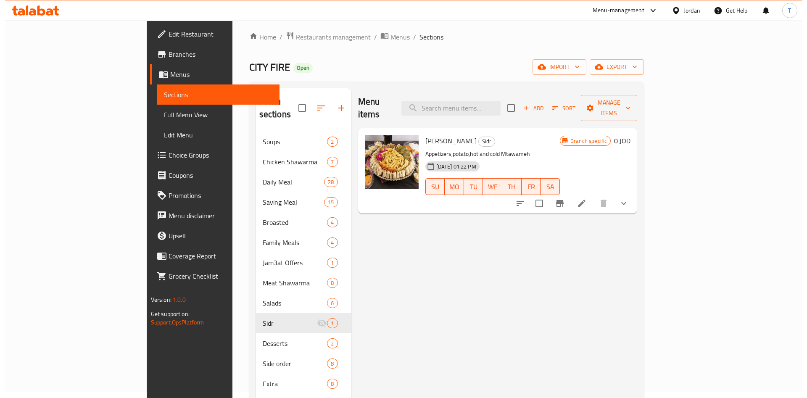
scroll to position [0, 0]
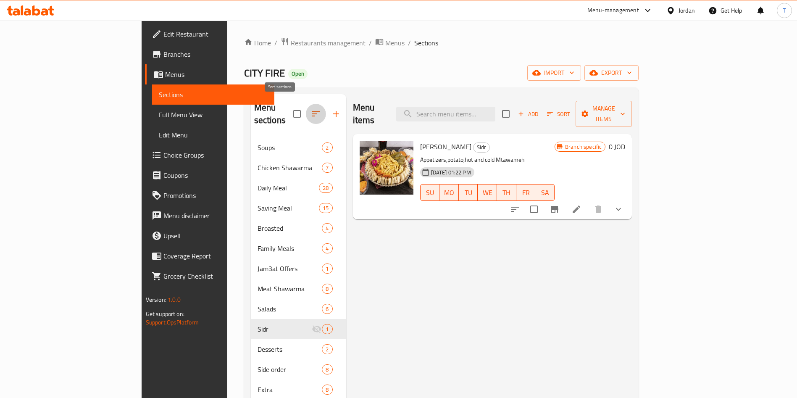
click at [311, 109] on icon "button" at bounding box center [316, 114] width 10 height 10
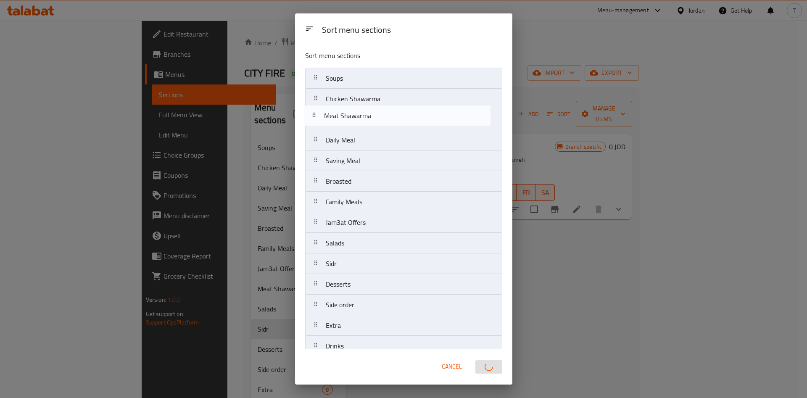
drag, startPoint x: 369, startPoint y: 223, endPoint x: 371, endPoint y: 110, distance: 113.0
click at [371, 110] on nav "Soups Chicken Shawarma Daily Meal Saving Meal Broasted Family Meals Jam3at Offe…" at bounding box center [403, 253] width 197 height 371
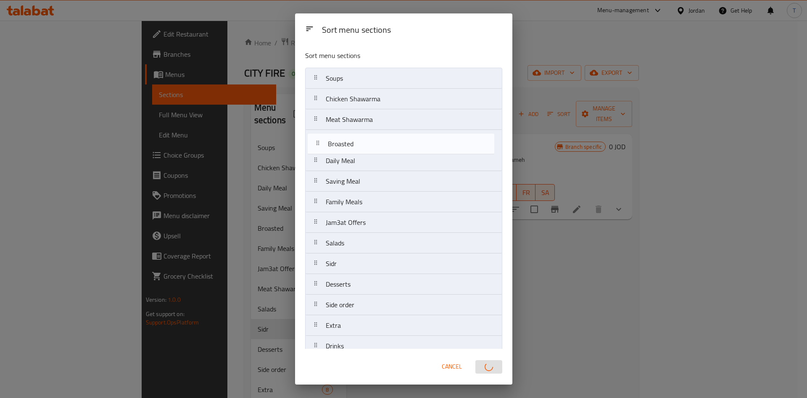
drag, startPoint x: 368, startPoint y: 180, endPoint x: 370, endPoint y: 138, distance: 42.1
click at [370, 138] on nav "Soups Chicken Shawarma Meat Shawarma Daily Meal Saving Meal Broasted Family Mea…" at bounding box center [403, 253] width 197 height 371
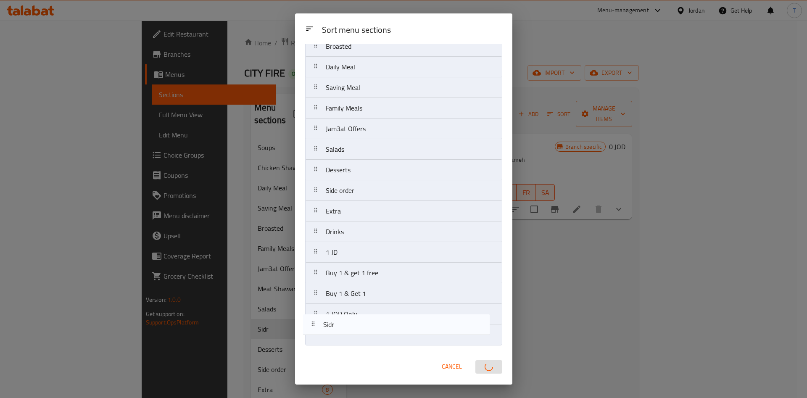
drag, startPoint x: 355, startPoint y: 273, endPoint x: 352, endPoint y: 327, distance: 54.3
click at [352, 327] on nav "Soups Chicken Shawarma Meat Shawarma Broasted Daily Meal Saving Meal Family Mea…" at bounding box center [403, 159] width 197 height 371
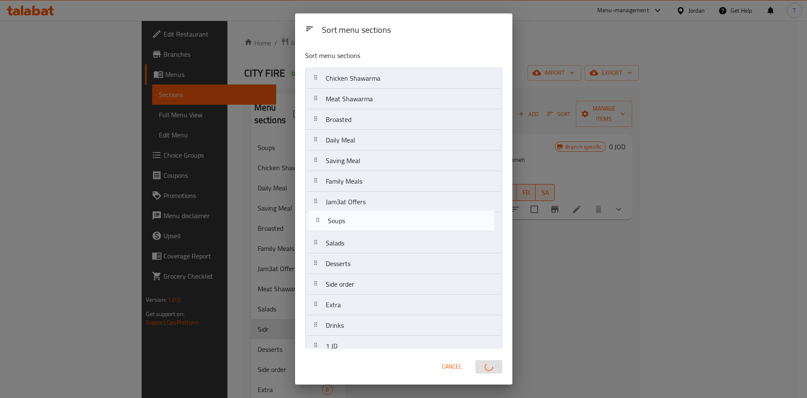
drag, startPoint x: 362, startPoint y: 84, endPoint x: 363, endPoint y: 228, distance: 144.5
click at [363, 228] on nav "Soups Chicken Shawarma Meat Shawarma Broasted Daily Meal Saving Meal Family Mea…" at bounding box center [403, 253] width 197 height 371
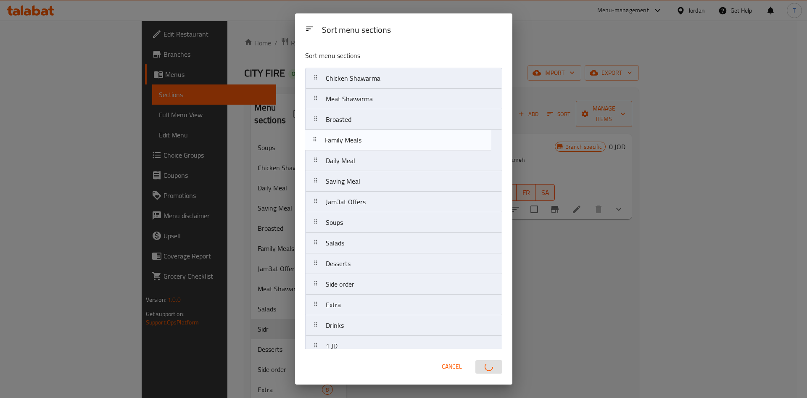
drag, startPoint x: 365, startPoint y: 183, endPoint x: 365, endPoint y: 139, distance: 44.5
click at [365, 139] on nav "Chicken Shawarma Meat Shawarma Broasted Daily Meal Saving Meal Family Meals Jam…" at bounding box center [403, 253] width 197 height 371
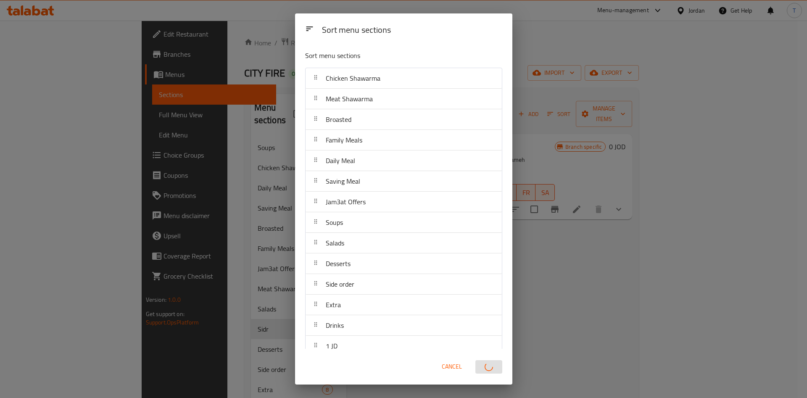
drag, startPoint x: 493, startPoint y: 372, endPoint x: 497, endPoint y: 362, distance: 10.8
click at [492, 372] on div at bounding box center [488, 367] width 37 height 24
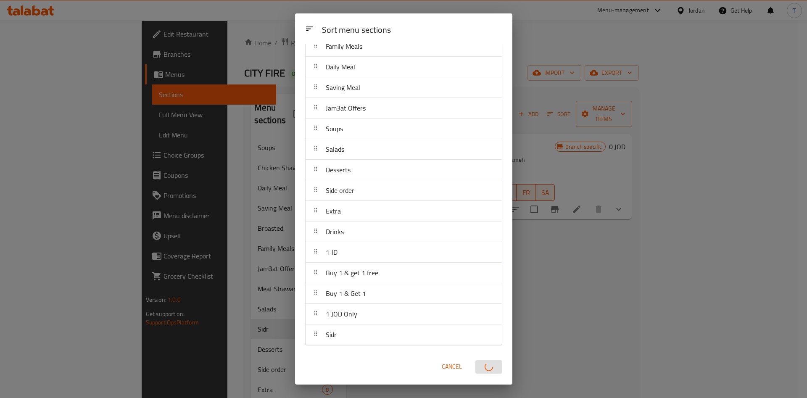
click at [525, 238] on div "Sort menu sections Sort menu sections Chicken Shawarma Meat Shawarma Broasted F…" at bounding box center [403, 199] width 807 height 398
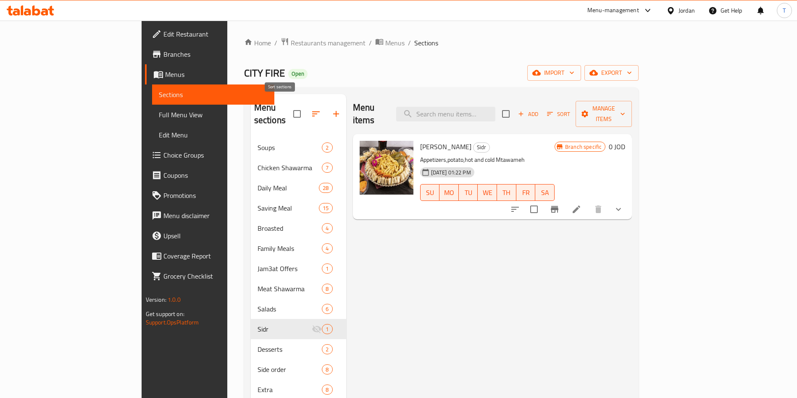
click at [311, 111] on icon "button" at bounding box center [316, 114] width 10 height 10
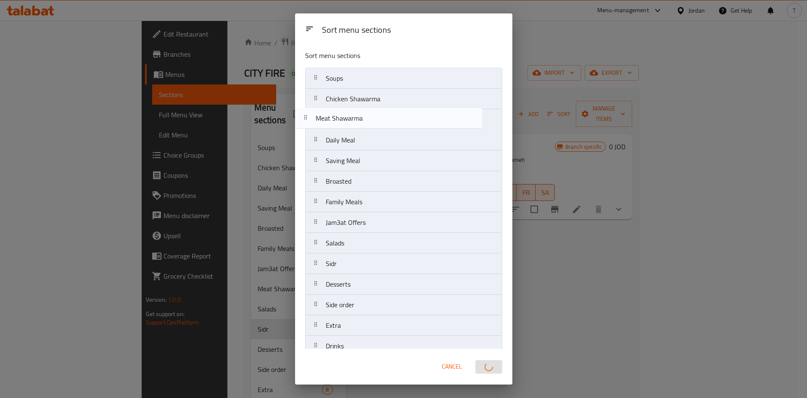
drag, startPoint x: 375, startPoint y: 222, endPoint x: 370, endPoint y: 117, distance: 105.6
click at [370, 117] on nav "Soups Chicken Shawarma Daily Meal Saving Meal Broasted Family Meals Jam3at Offe…" at bounding box center [403, 253] width 197 height 371
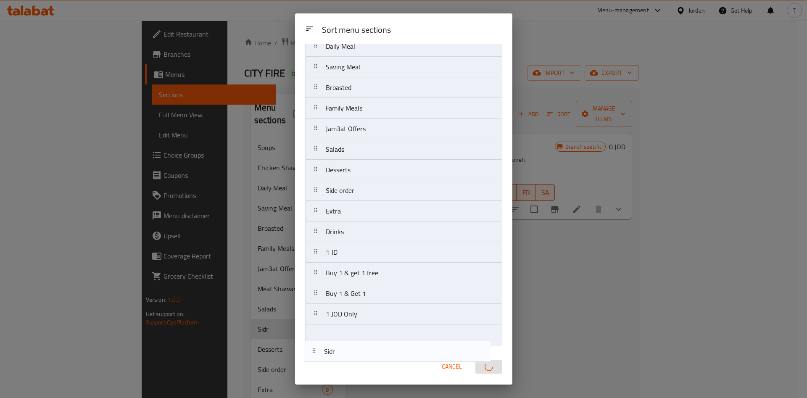
drag, startPoint x: 368, startPoint y: 268, endPoint x: 373, endPoint y: 329, distance: 61.5
click at [373, 330] on nav "Soups Chicken Shawarma Meat Shawarma Daily Meal Saving Meal Broasted Family Mea…" at bounding box center [403, 159] width 197 height 371
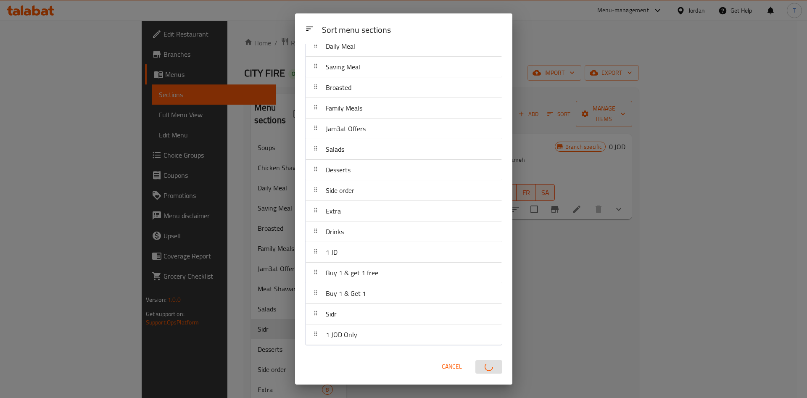
drag, startPoint x: 689, startPoint y: 238, endPoint x: 683, endPoint y: 241, distance: 6.6
click at [689, 238] on div "Sort menu sections Sort menu sections Soups Chicken Shawarma Meat Shawarma Dail…" at bounding box center [403, 199] width 807 height 398
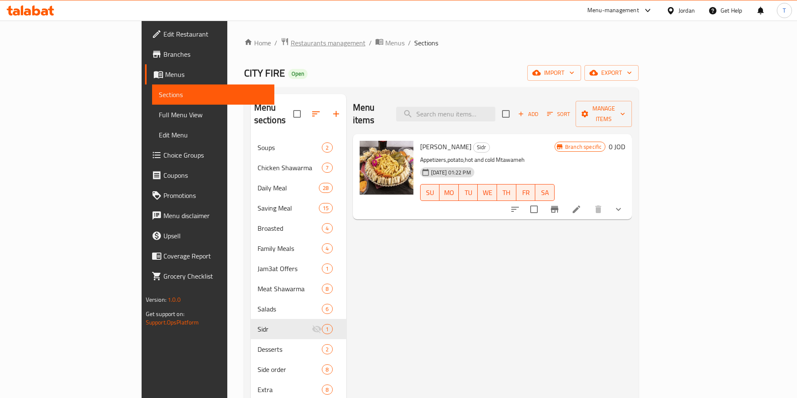
click at [291, 43] on span "Restaurants management" at bounding box center [328, 43] width 75 height 10
